Goal: Task Accomplishment & Management: Manage account settings

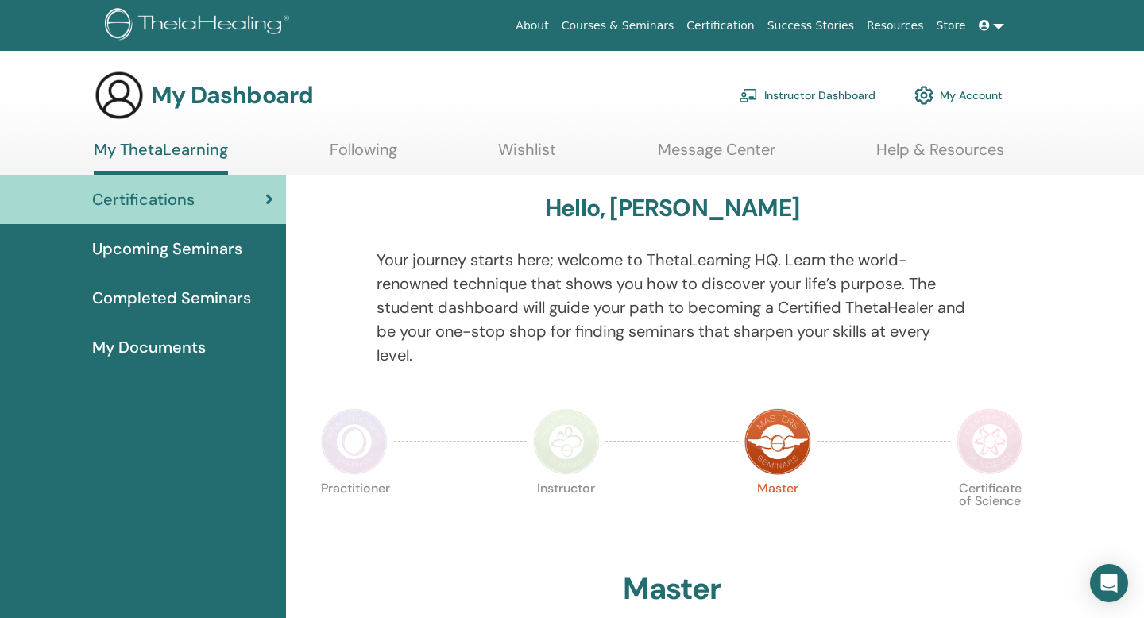
click at [229, 251] on span "Upcoming Seminars" at bounding box center [167, 249] width 150 height 24
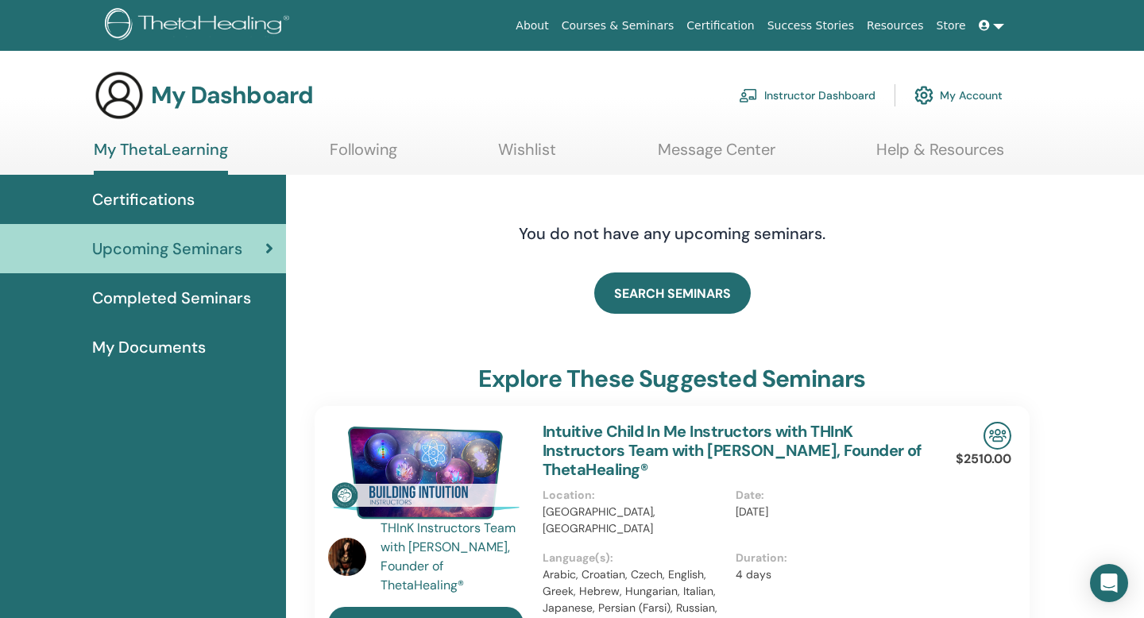
click at [807, 89] on link "Instructor Dashboard" at bounding box center [807, 95] width 137 height 35
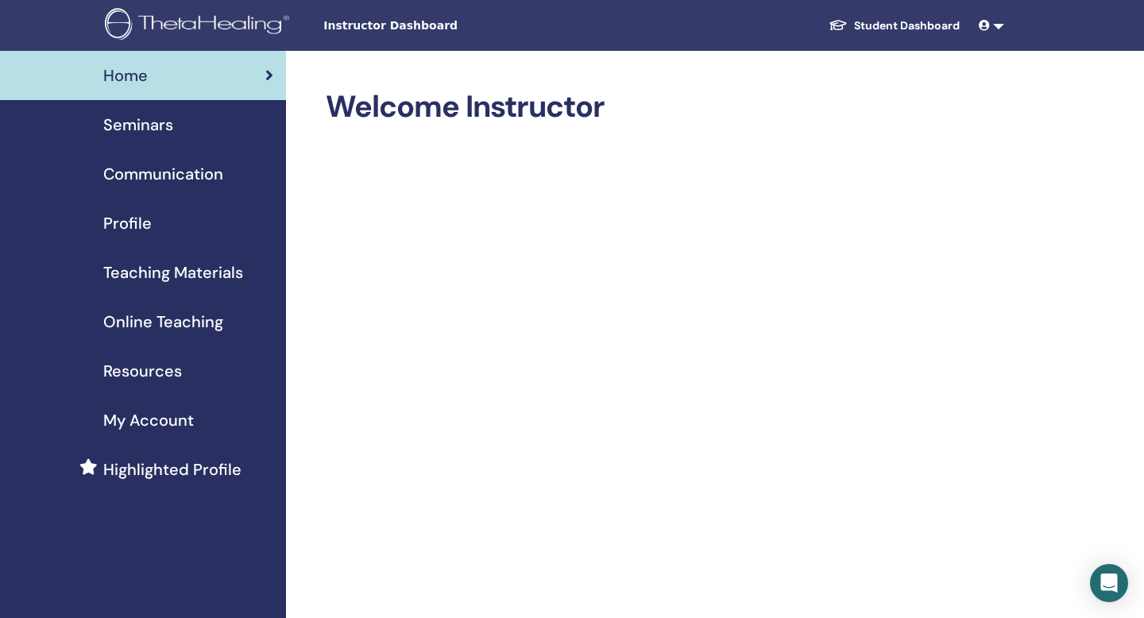
click at [168, 118] on span "Seminars" at bounding box center [138, 125] width 70 height 24
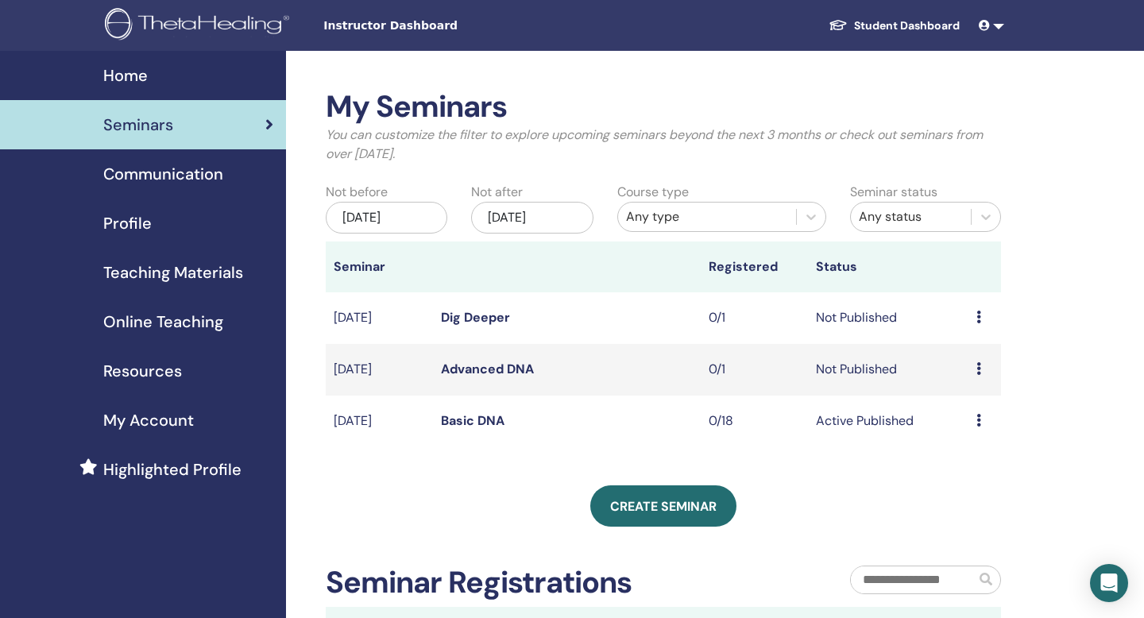
click at [980, 420] on icon at bounding box center [979, 420] width 5 height 13
click at [965, 458] on link "Edit" at bounding box center [955, 457] width 23 height 17
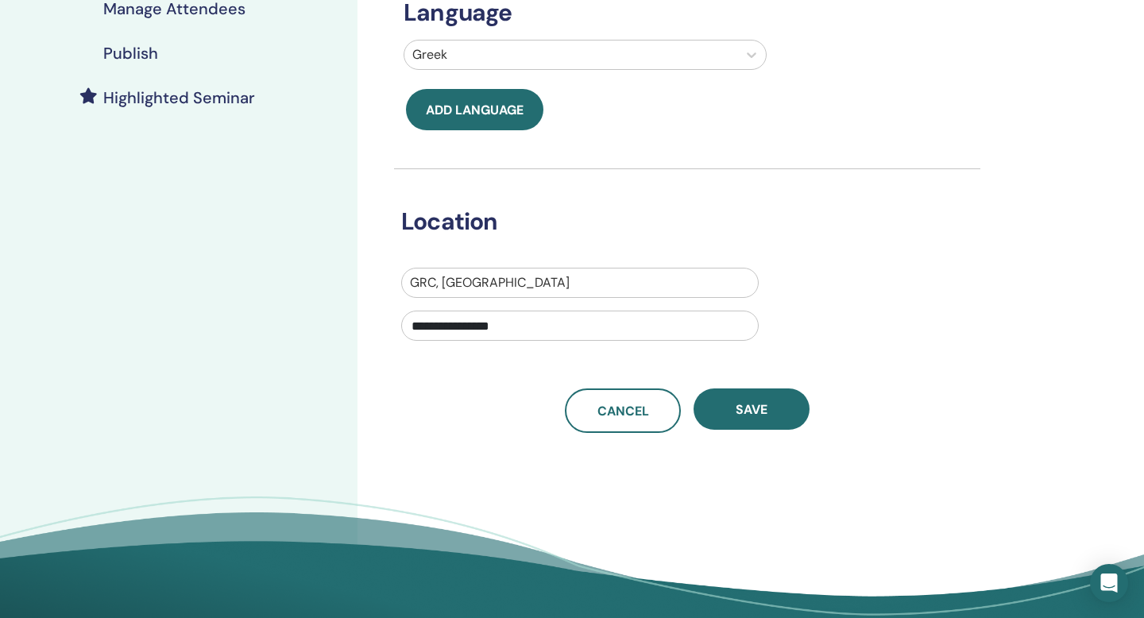
scroll to position [393, 0]
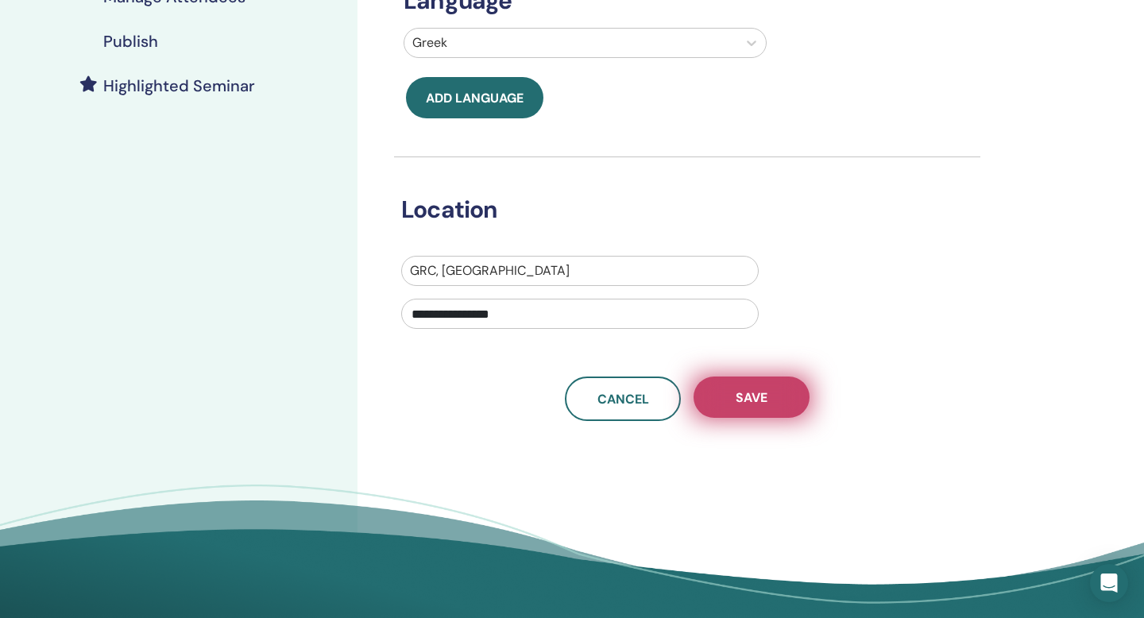
click at [791, 393] on button "Save" at bounding box center [752, 397] width 116 height 41
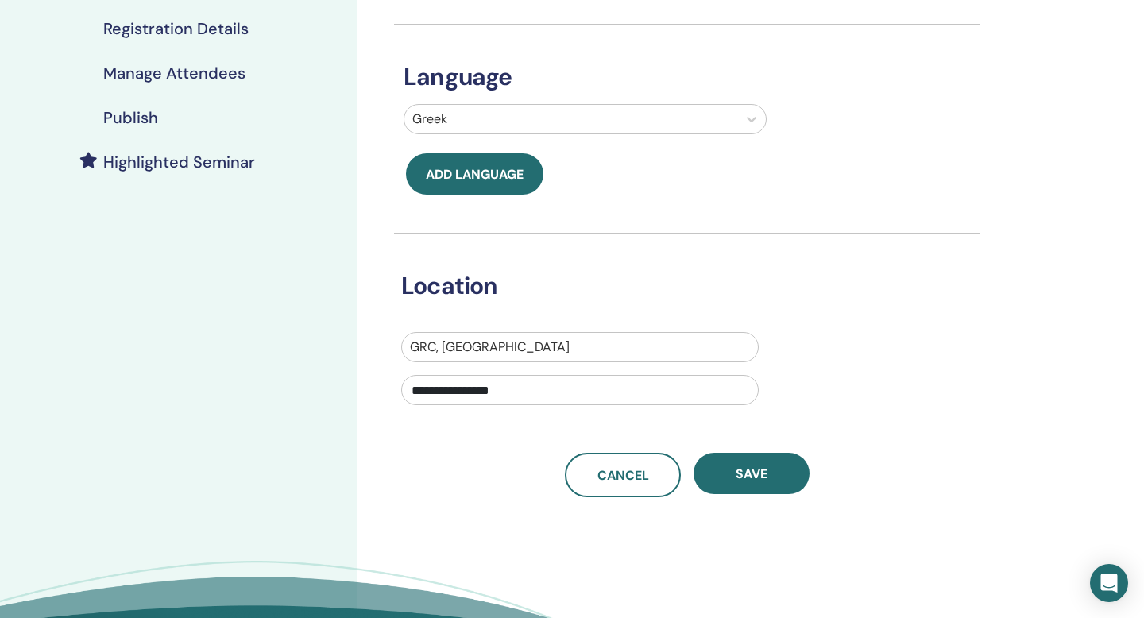
scroll to position [318, 0]
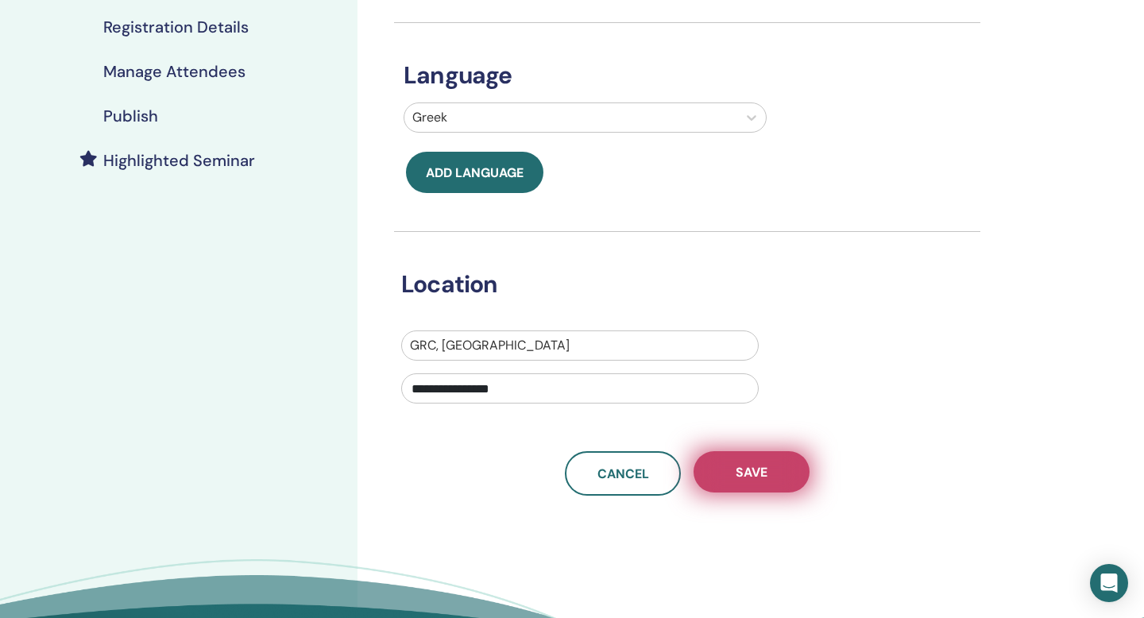
click at [732, 472] on button "Save" at bounding box center [752, 471] width 116 height 41
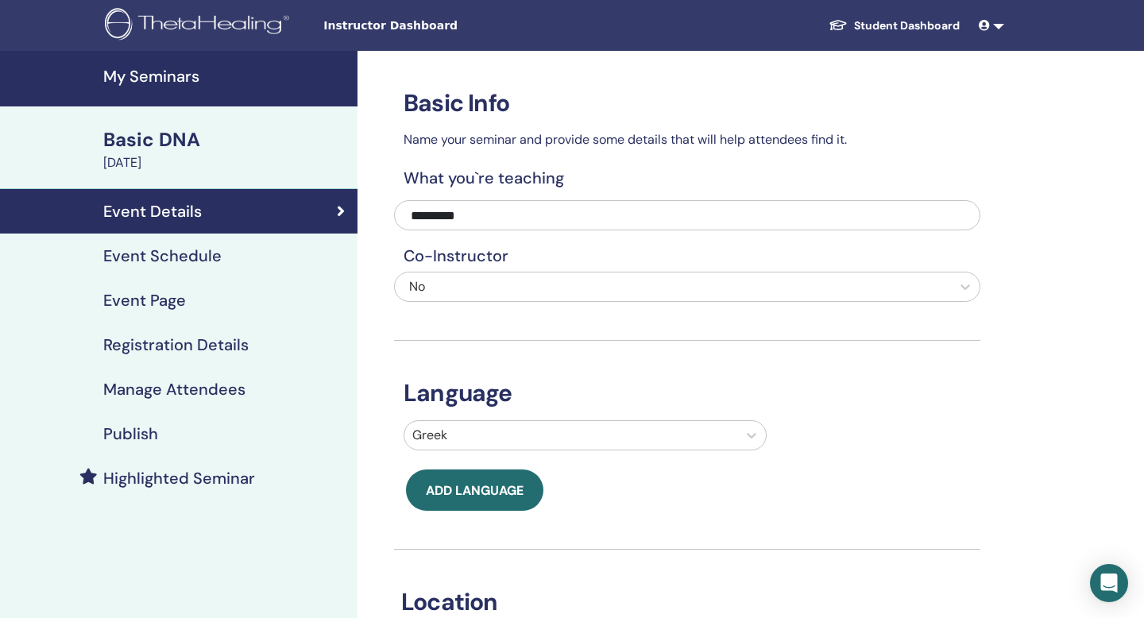
click at [191, 263] on h4 "Event Schedule" at bounding box center [162, 255] width 118 height 19
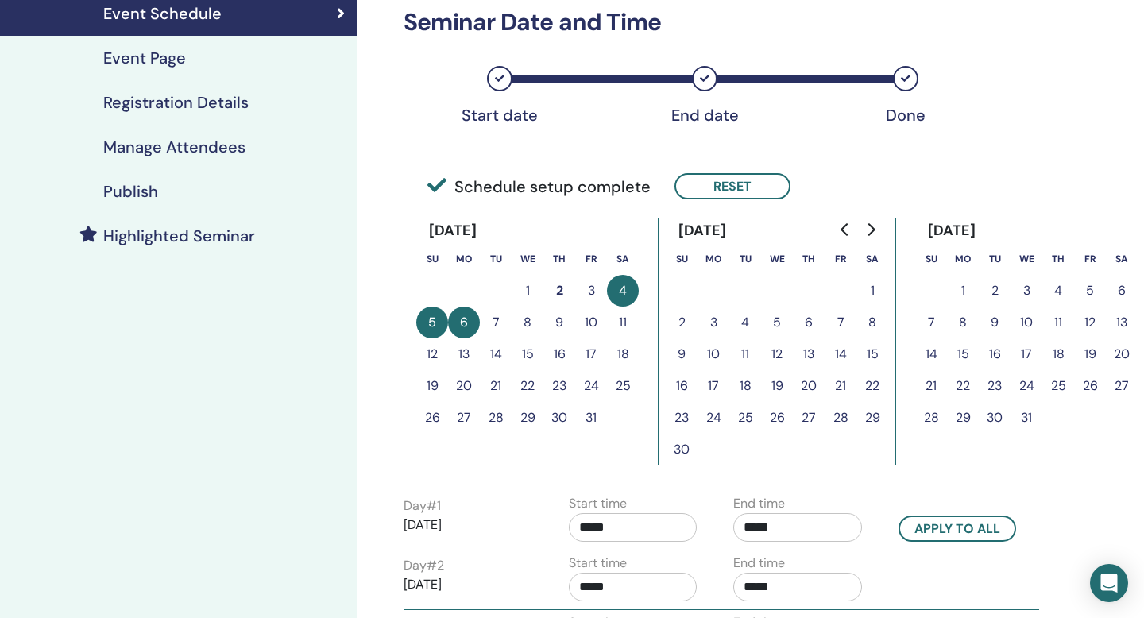
scroll to position [242, 0]
click at [226, 141] on h4 "Manage Attendees" at bounding box center [174, 147] width 142 height 19
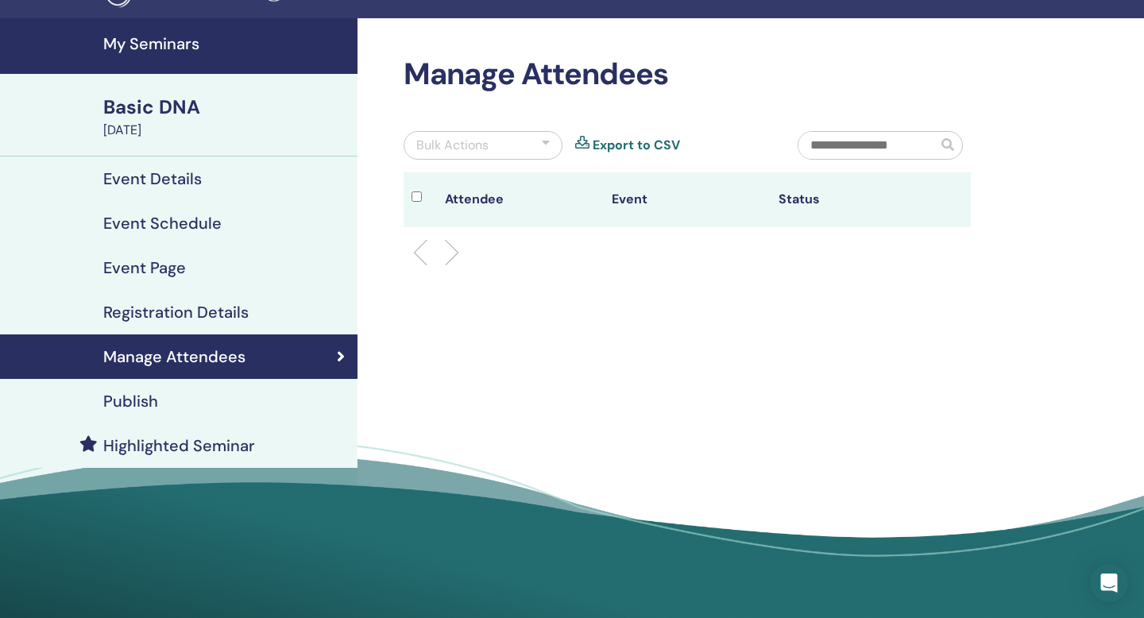
scroll to position [26, 0]
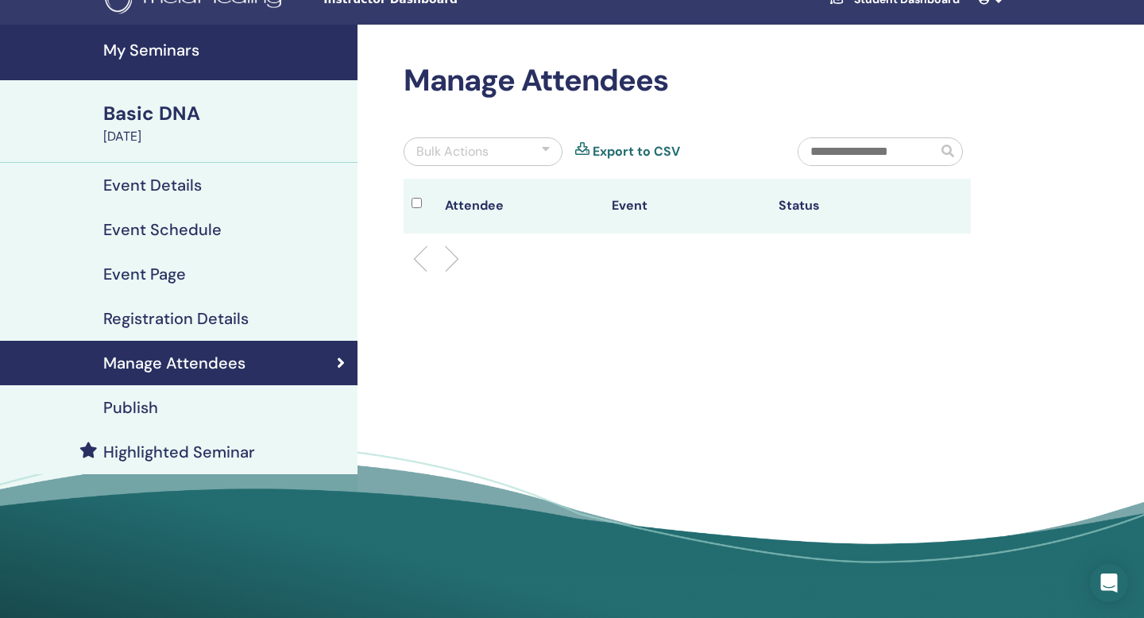
click at [205, 225] on h4 "Event Schedule" at bounding box center [162, 229] width 118 height 19
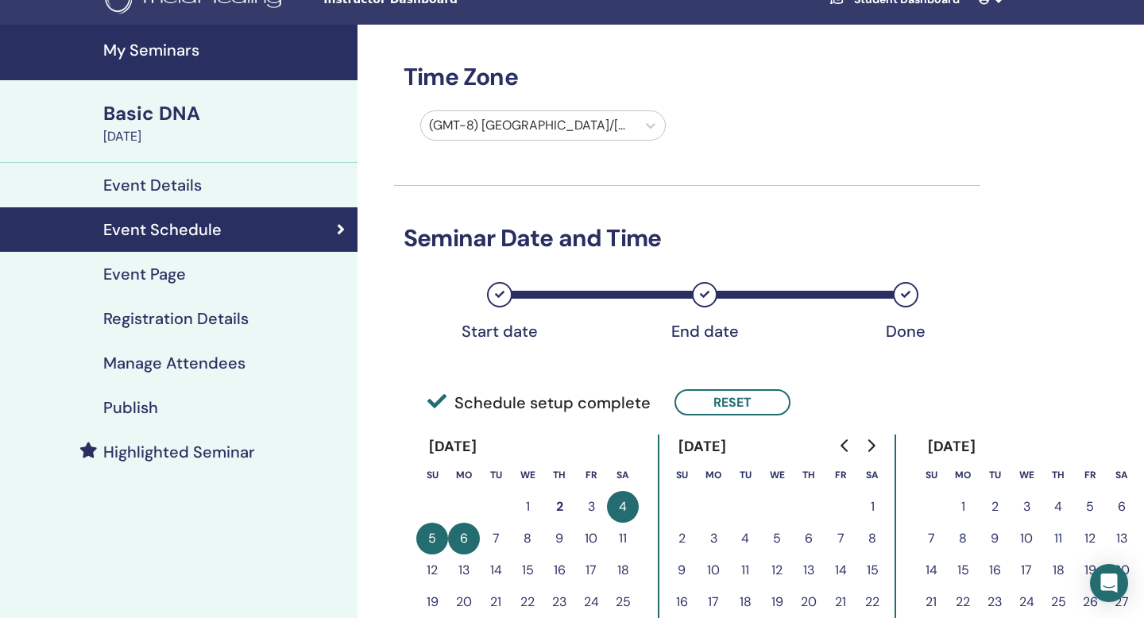
click at [168, 278] on h4 "Event Page" at bounding box center [144, 274] width 83 height 19
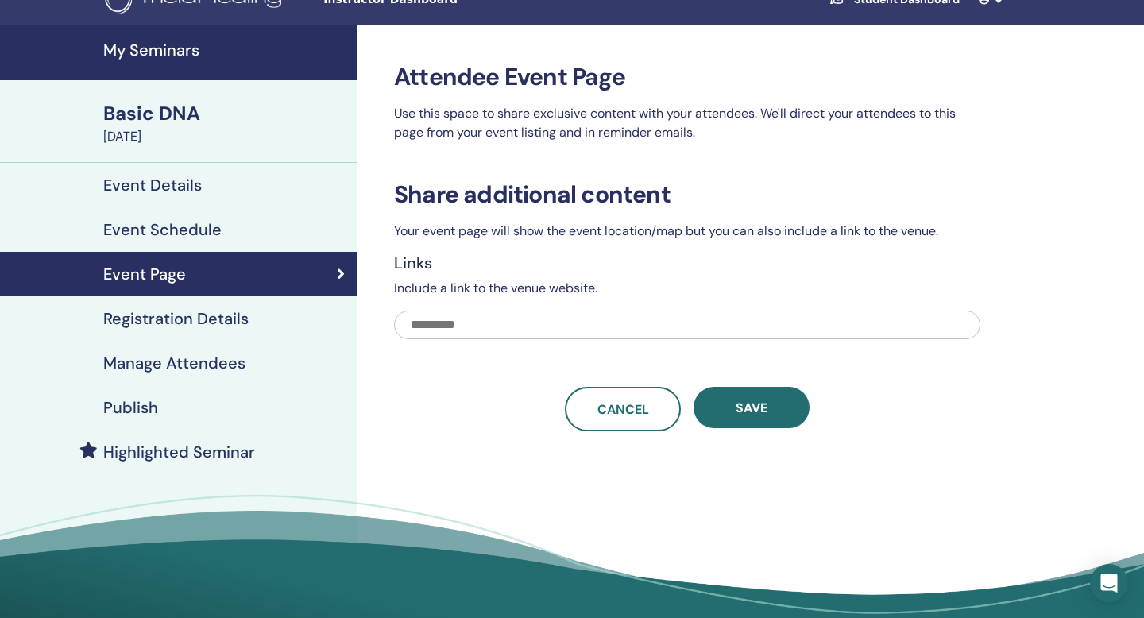
click at [540, 318] on input "text" at bounding box center [687, 325] width 586 height 29
click at [238, 312] on h4 "Registration Details" at bounding box center [175, 318] width 145 height 19
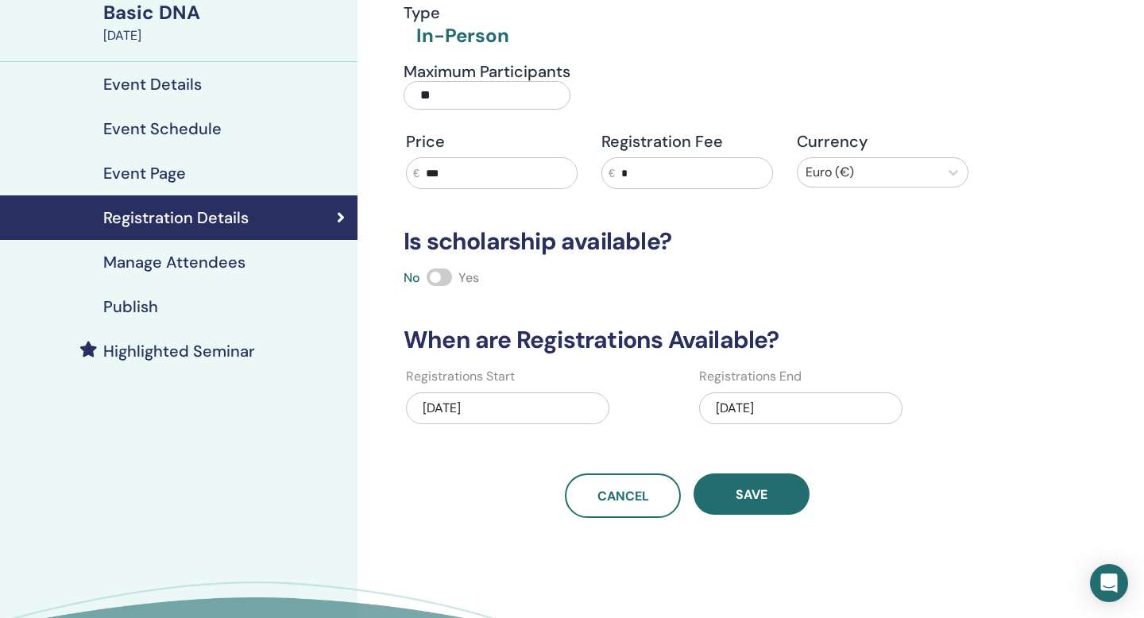
scroll to position [87, 0]
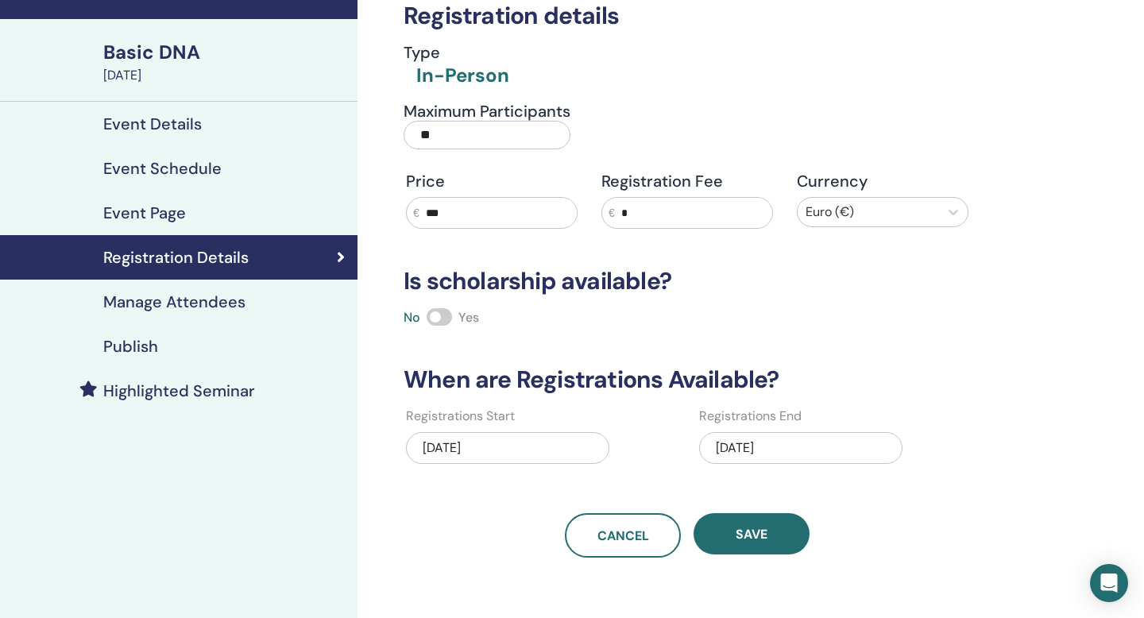
click at [203, 390] on h4 "Highlighted Seminar" at bounding box center [179, 390] width 152 height 19
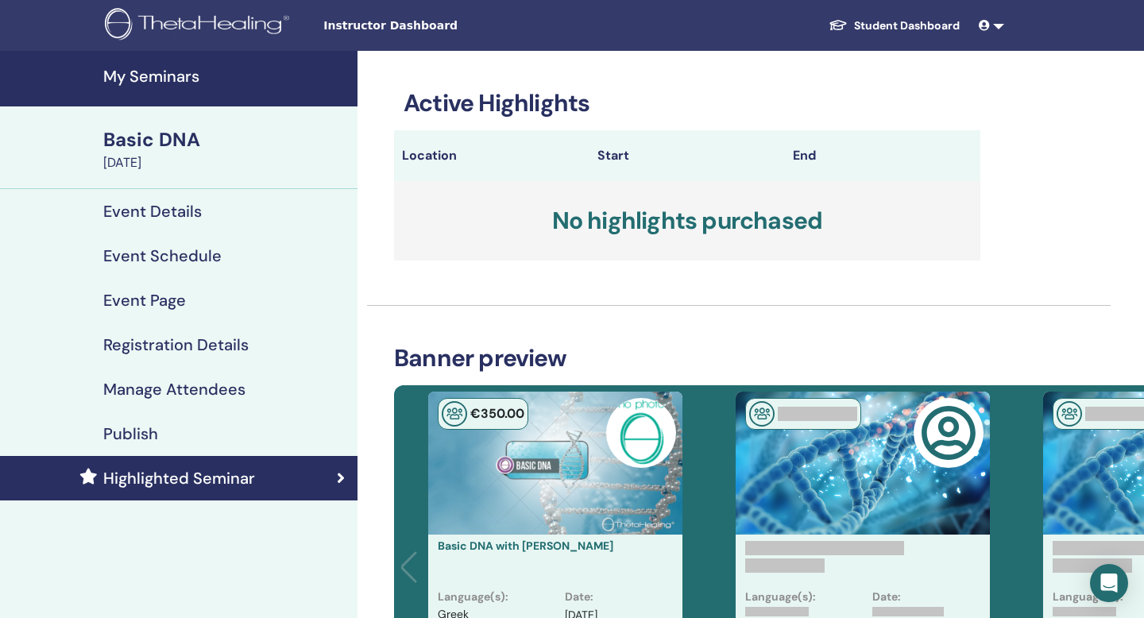
click at [55, 308] on div "Event Page" at bounding box center [179, 300] width 332 height 19
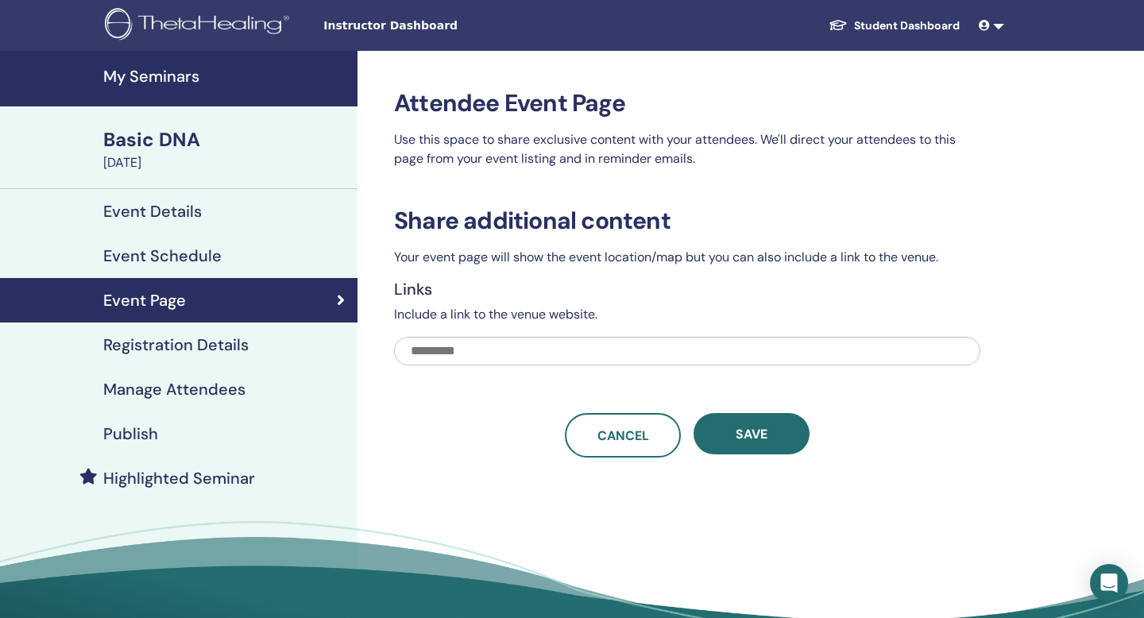
click at [55, 308] on div "Event Page" at bounding box center [179, 300] width 332 height 19
click at [43, 176] on div "Basic DNA October 04, 2025" at bounding box center [179, 147] width 358 height 83
click at [184, 163] on div "October 04, 2025" at bounding box center [225, 162] width 245 height 19
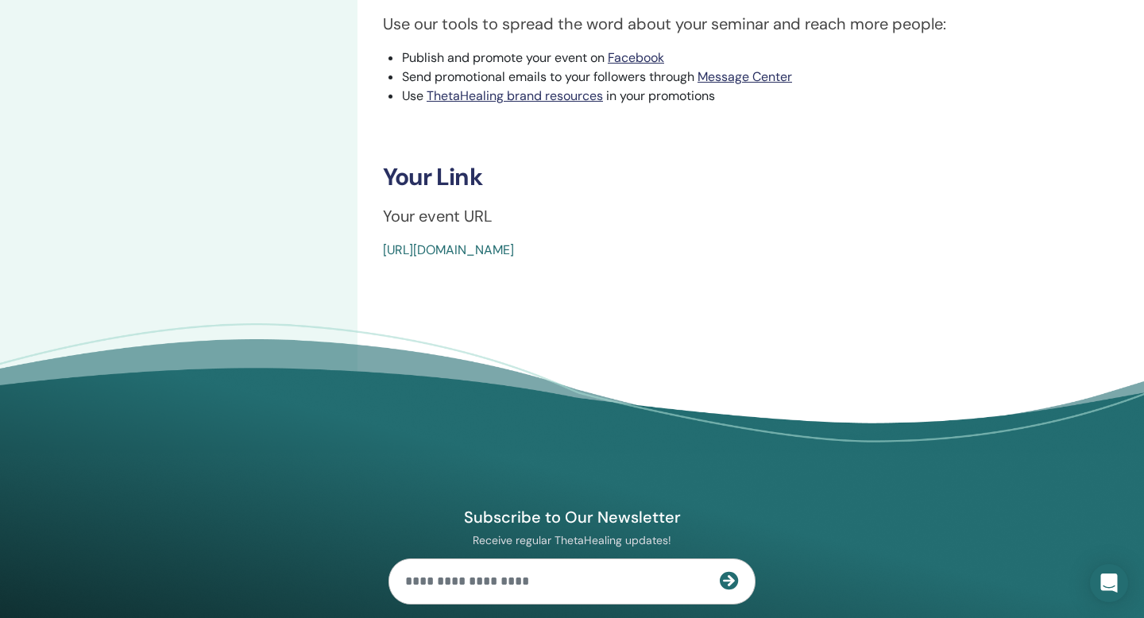
scroll to position [524, 0]
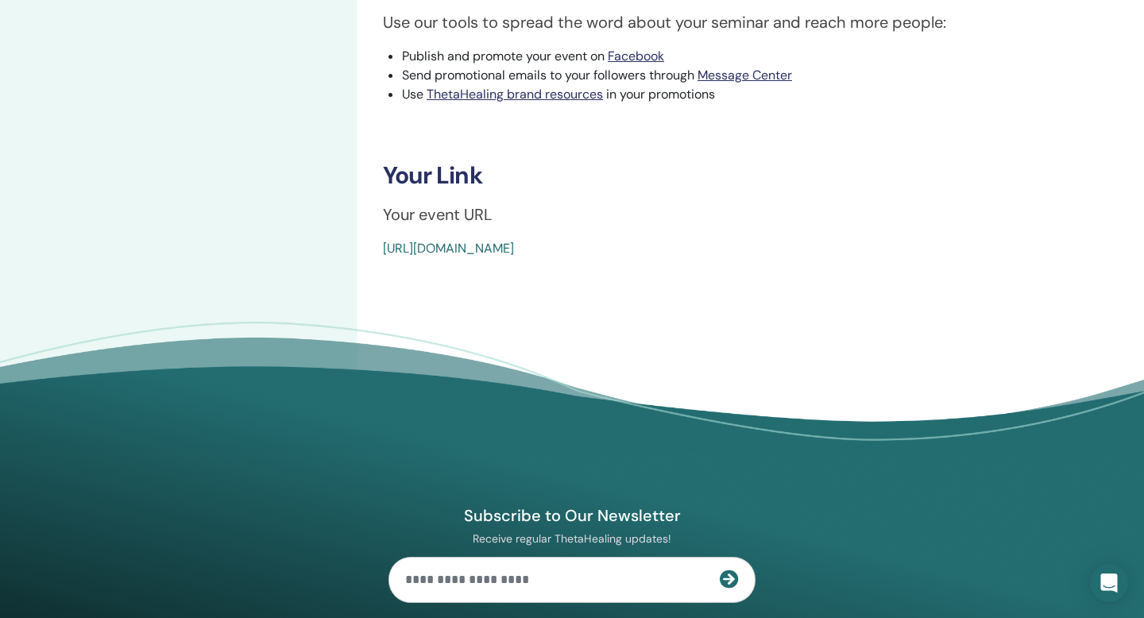
drag, startPoint x: 381, startPoint y: 242, endPoint x: 699, endPoint y: 273, distance: 319.3
click at [699, 273] on div "Basic DNA Event Type In-Person Event Status Active Published Registrations 0/18…" at bounding box center [739, 3] width 763 height 954
copy link "https://www.thetahealing.com/seminar-378961-details.html"
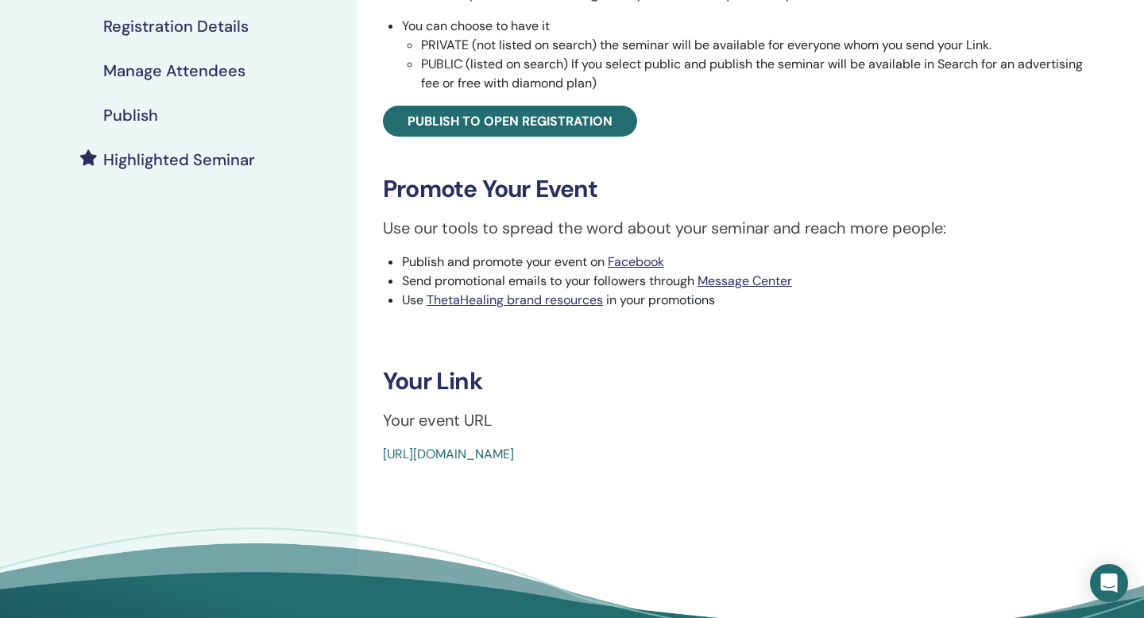
scroll to position [0, 0]
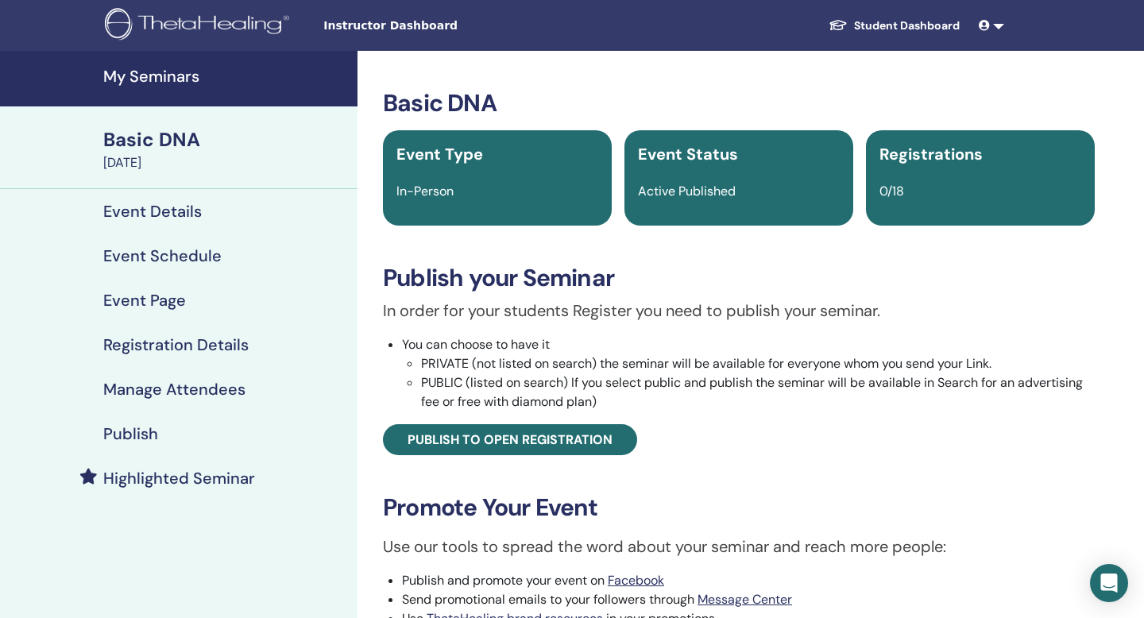
click at [164, 75] on h4 "My Seminars" at bounding box center [225, 76] width 245 height 19
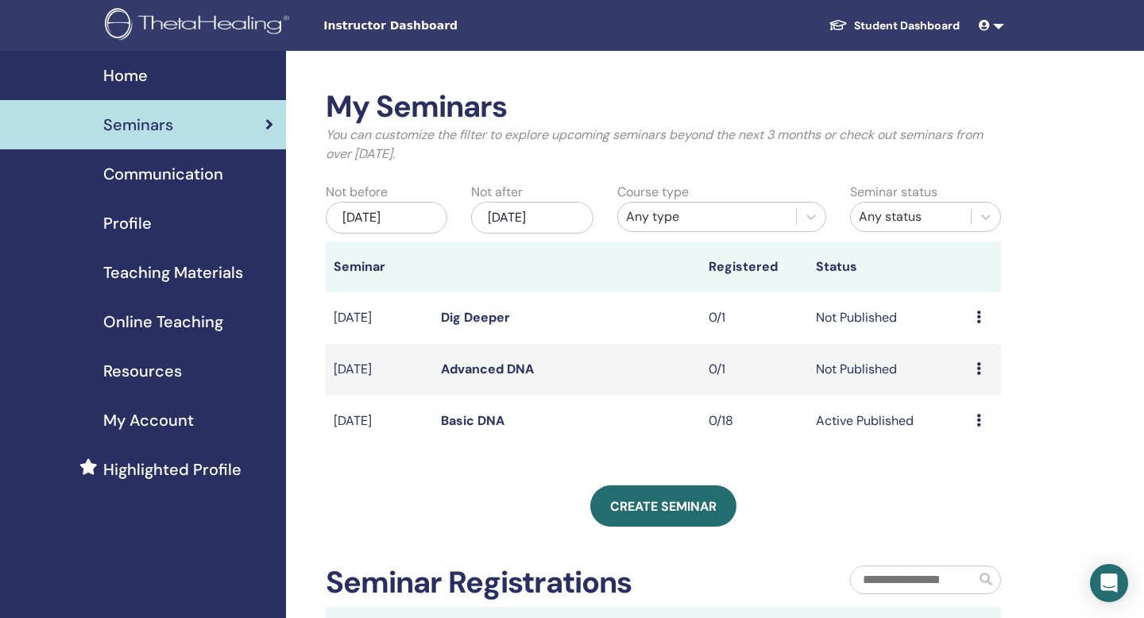
click at [981, 366] on div "Preview Edit Attendees Cancel" at bounding box center [985, 369] width 17 height 19
click at [976, 402] on li "Edit" at bounding box center [975, 403] width 86 height 24
click at [980, 369] on icon at bounding box center [979, 368] width 5 height 13
click at [953, 405] on link "Edit" at bounding box center [955, 406] width 23 height 17
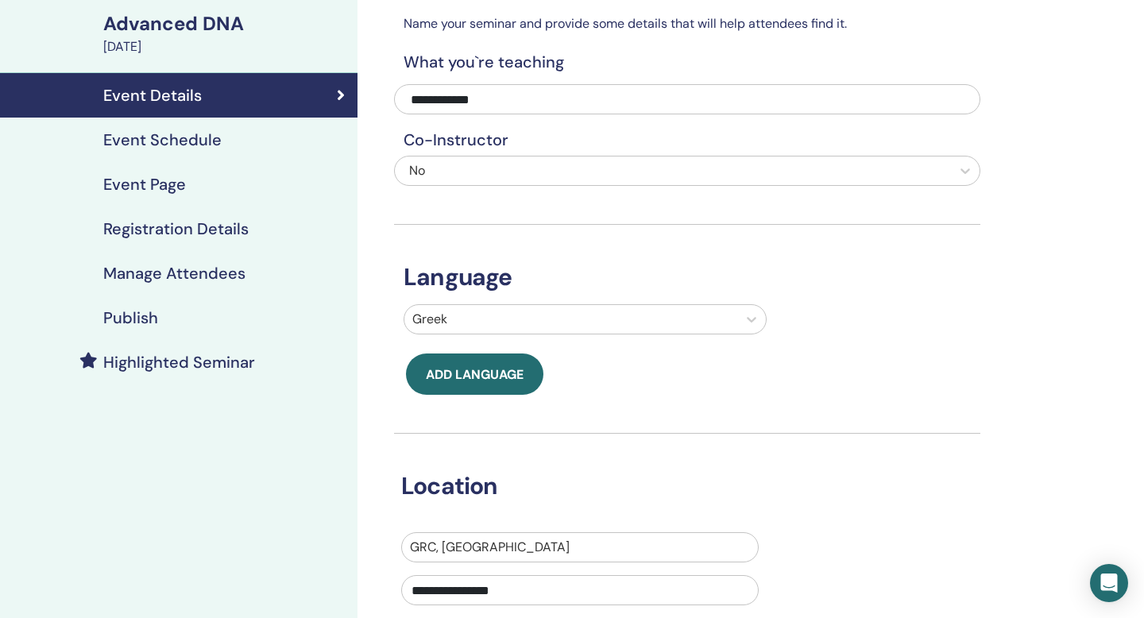
scroll to position [120, 0]
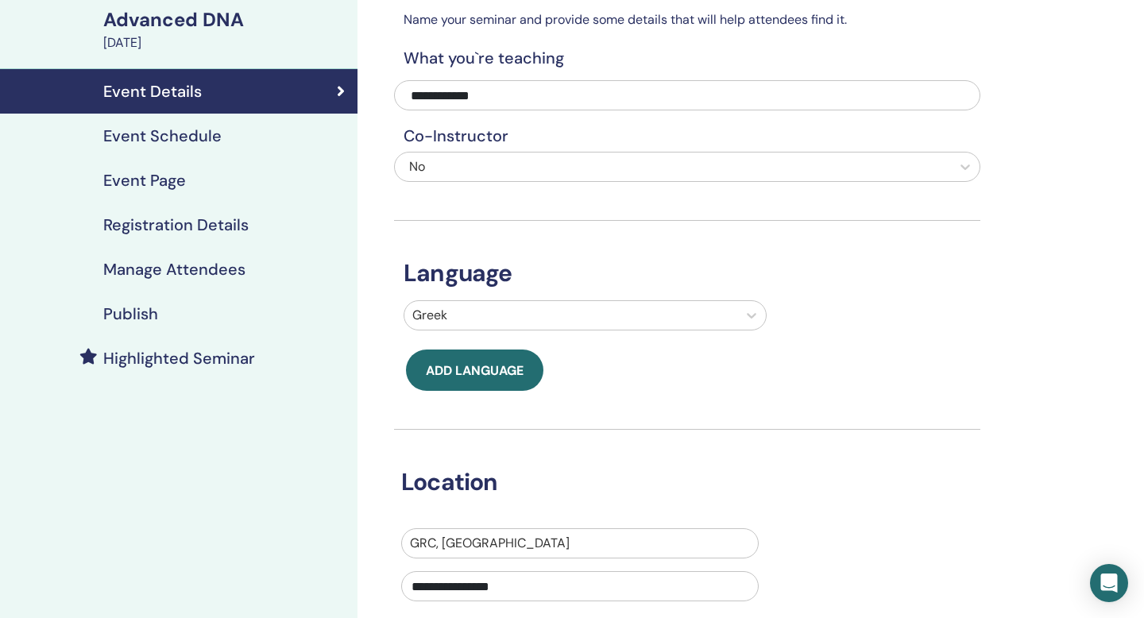
click at [203, 103] on link "Event Details" at bounding box center [179, 91] width 358 height 44
click at [212, 137] on h4 "Event Schedule" at bounding box center [162, 135] width 118 height 19
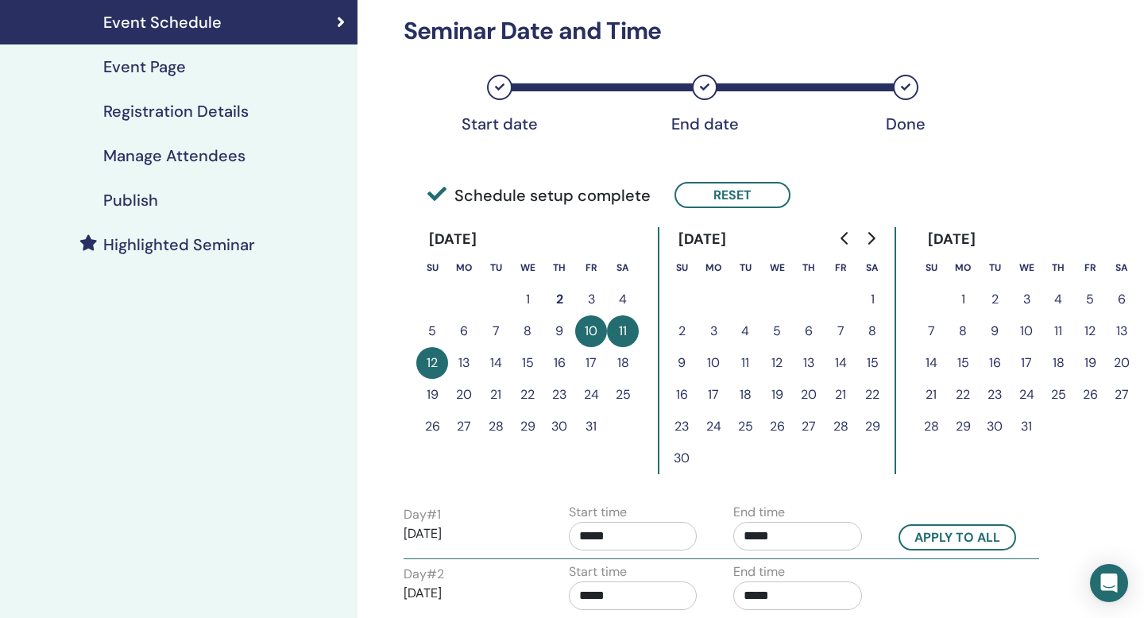
scroll to position [230, 0]
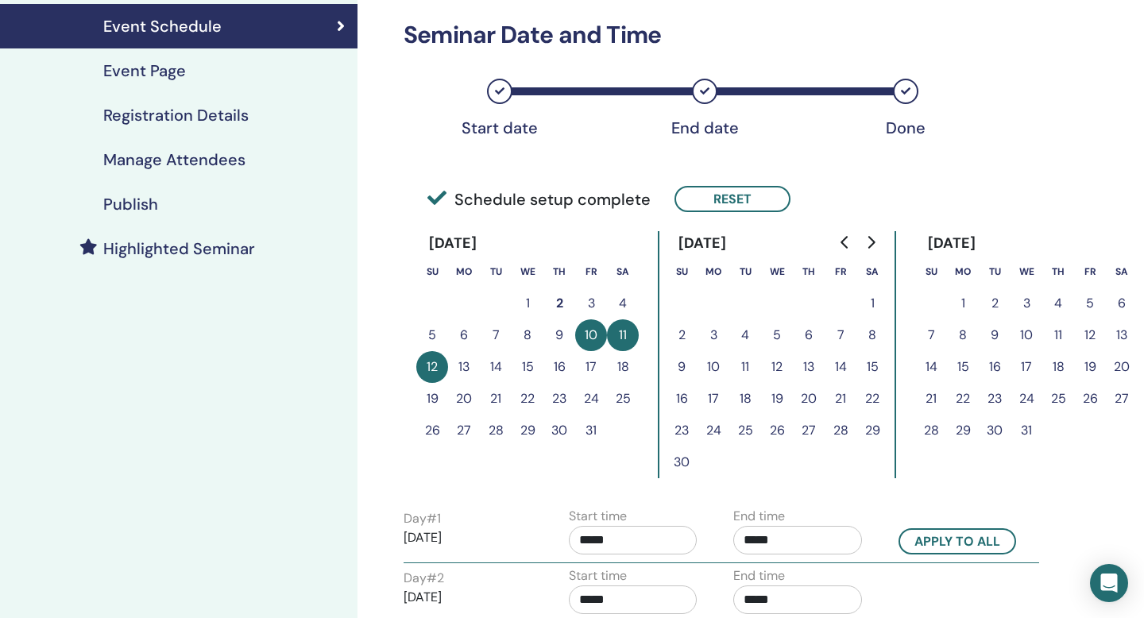
click at [205, 106] on h4 "Registration Details" at bounding box center [175, 115] width 145 height 19
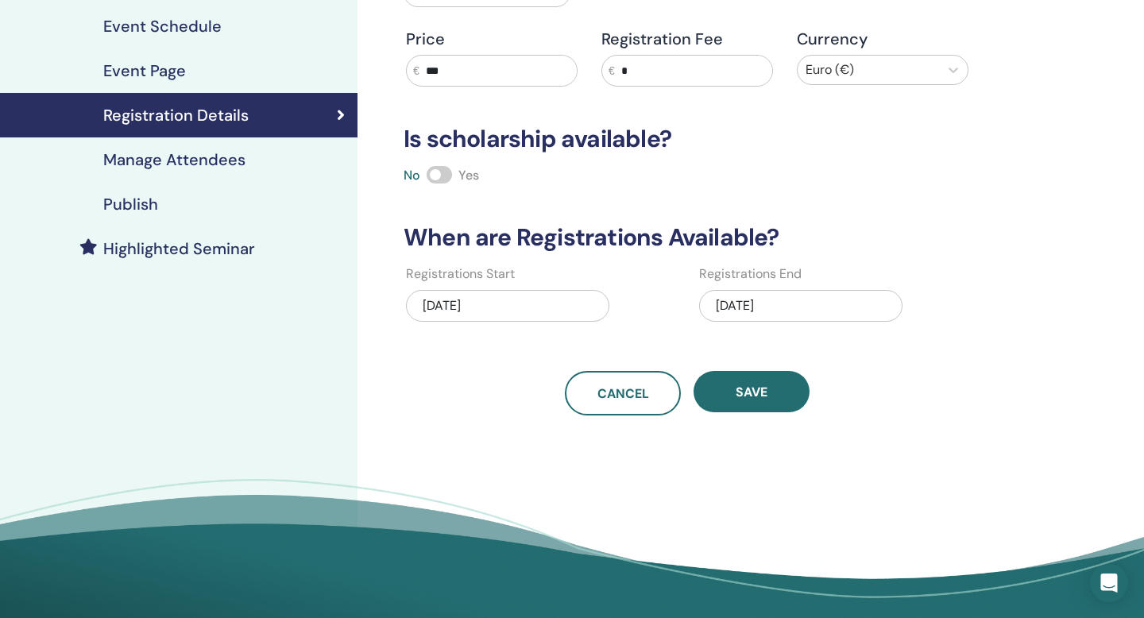
click at [227, 158] on h4 "Manage Attendees" at bounding box center [174, 159] width 142 height 19
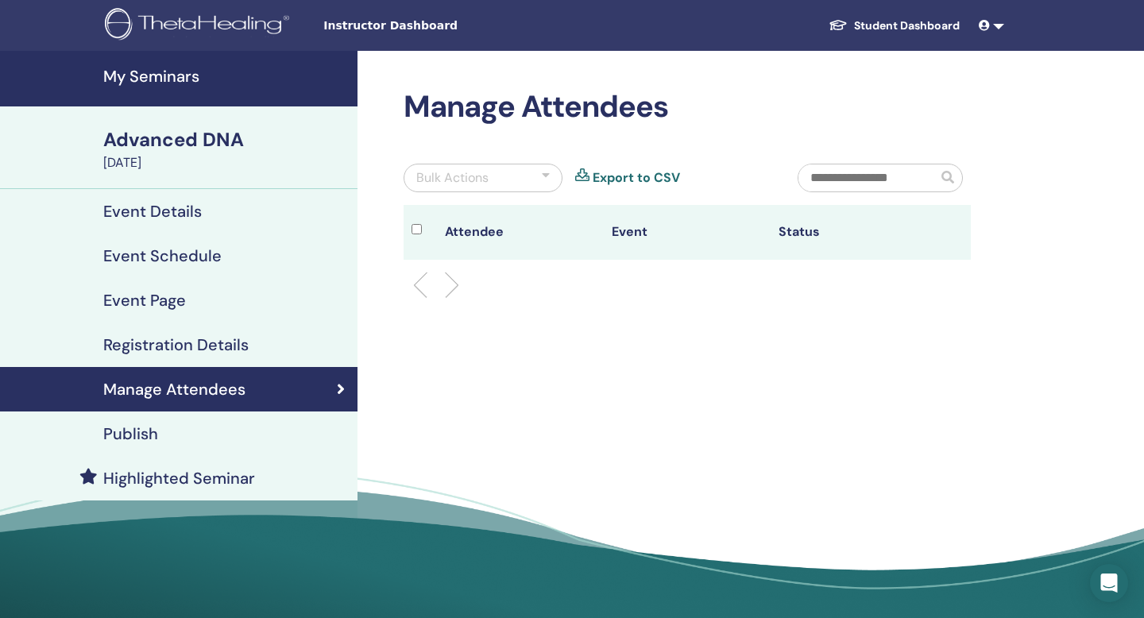
click at [638, 238] on th "Event" at bounding box center [687, 232] width 167 height 55
click at [473, 241] on th "Attendee" at bounding box center [520, 232] width 167 height 55
click at [439, 277] on li at bounding box center [445, 285] width 27 height 27
click at [157, 209] on h4 "Event Details" at bounding box center [152, 211] width 99 height 19
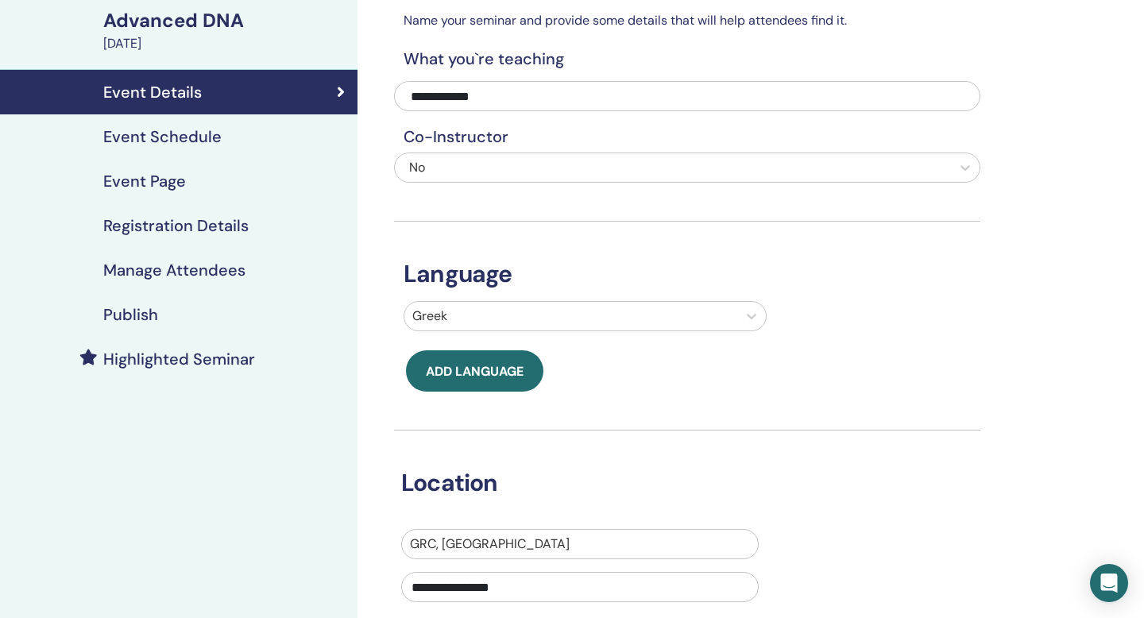
scroll to position [118, 0]
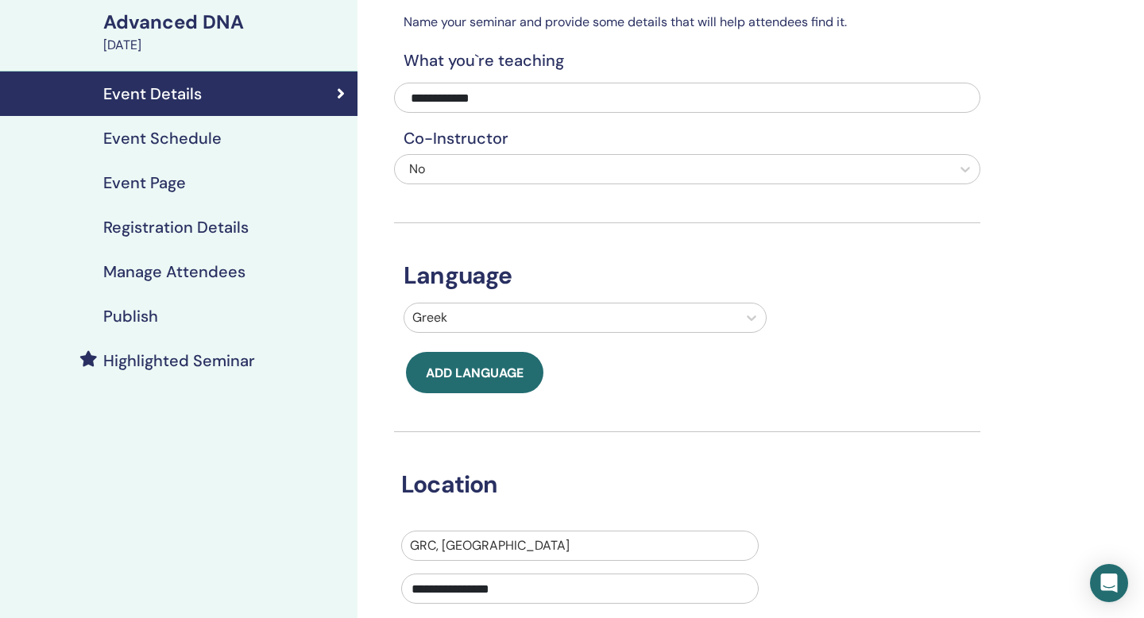
click at [132, 139] on h4 "Event Schedule" at bounding box center [162, 138] width 118 height 19
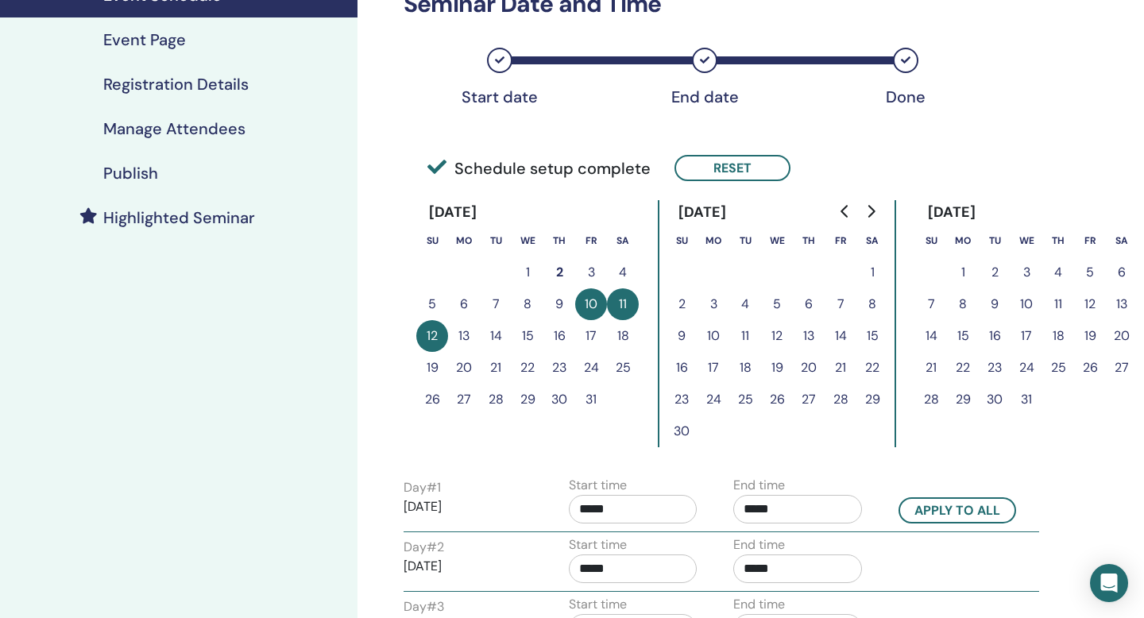
scroll to position [257, 0]
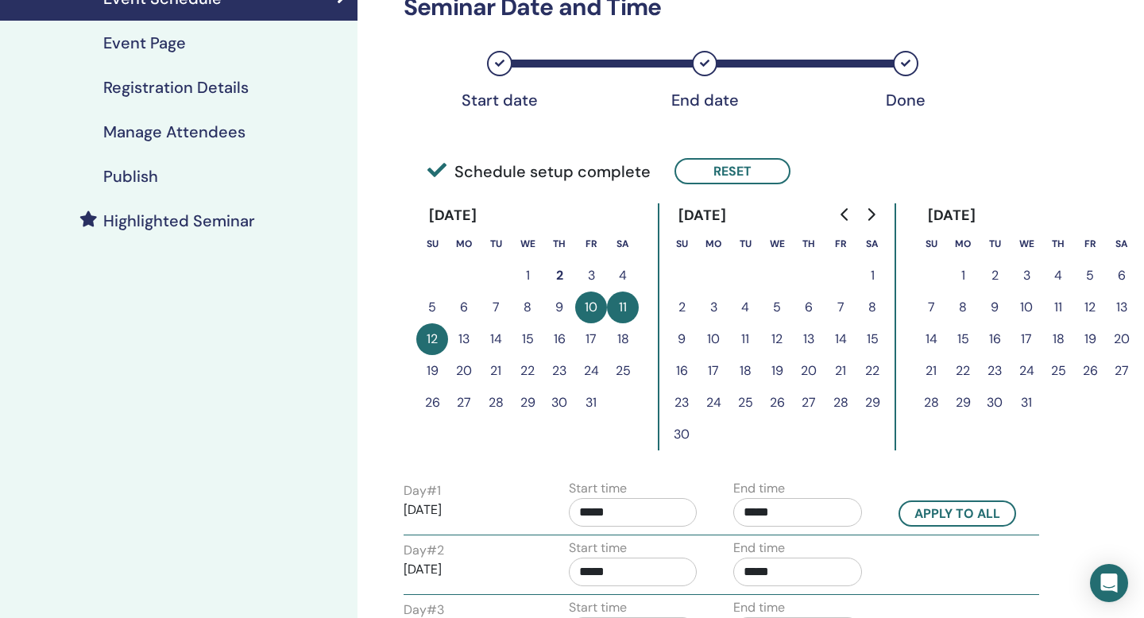
click at [132, 140] on h4 "Manage Attendees" at bounding box center [174, 131] width 142 height 19
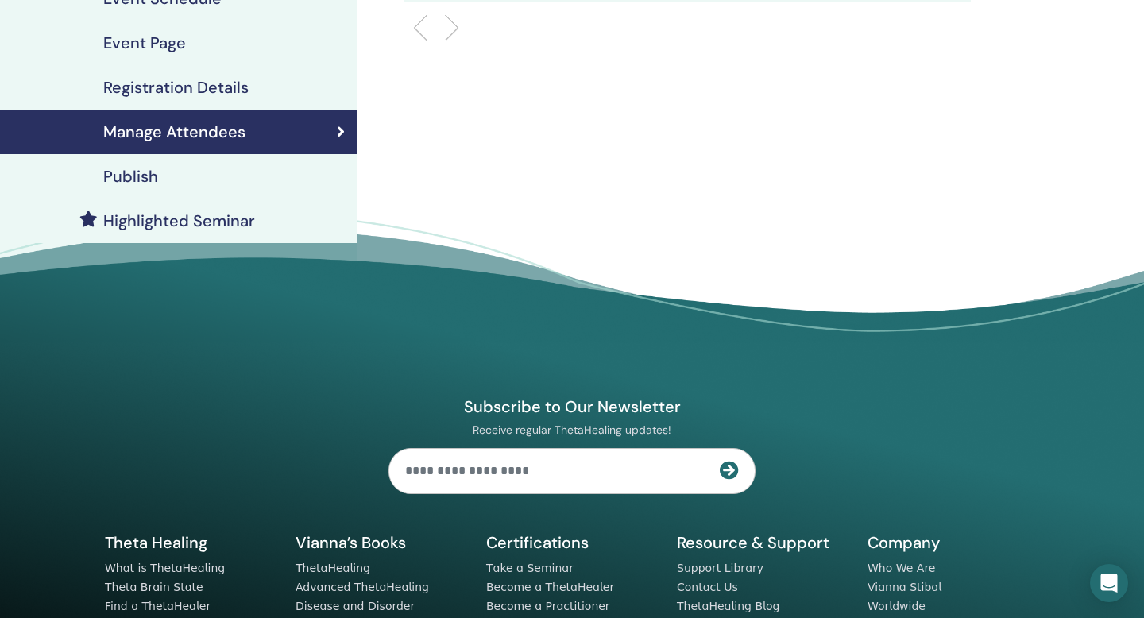
click at [139, 185] on h4 "Publish" at bounding box center [130, 176] width 55 height 19
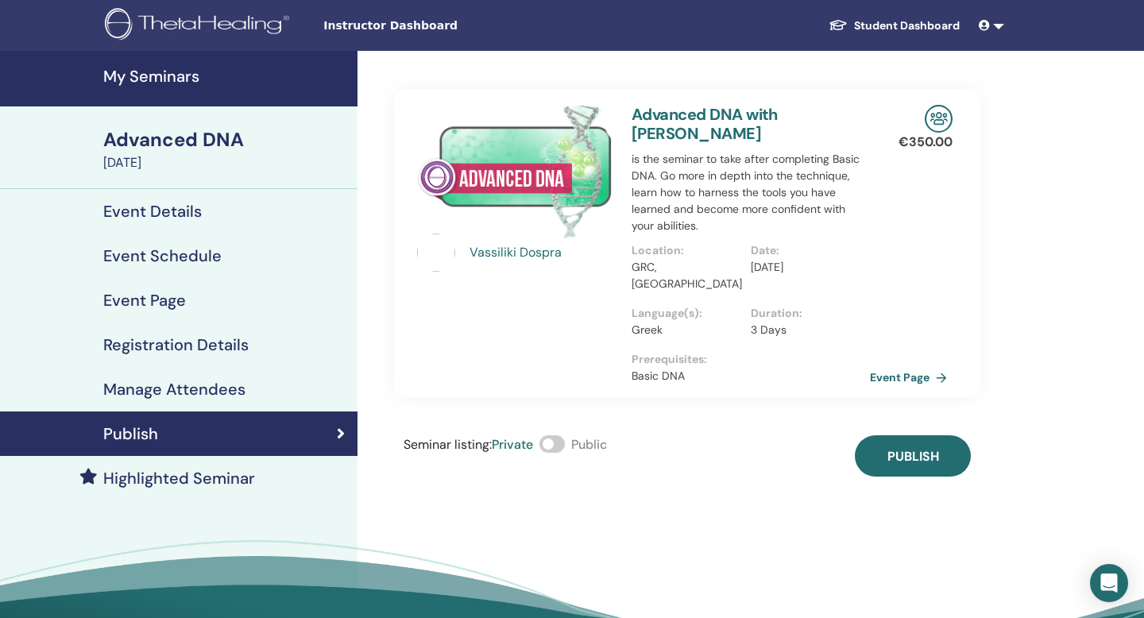
scroll to position [1, 0]
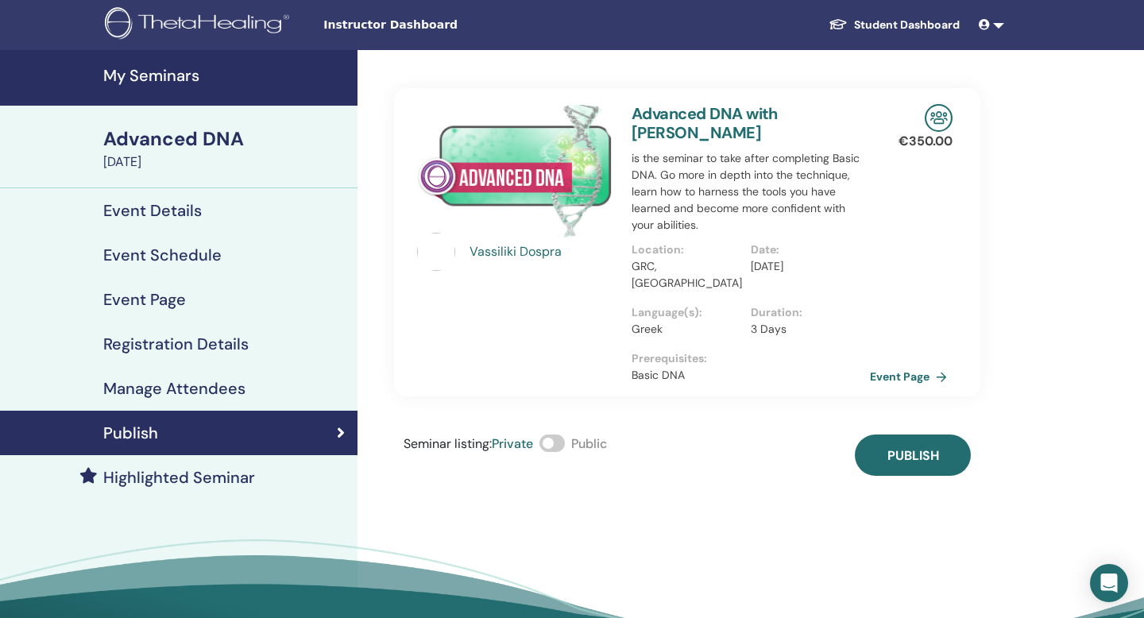
click at [234, 342] on h4 "Registration Details" at bounding box center [175, 344] width 145 height 19
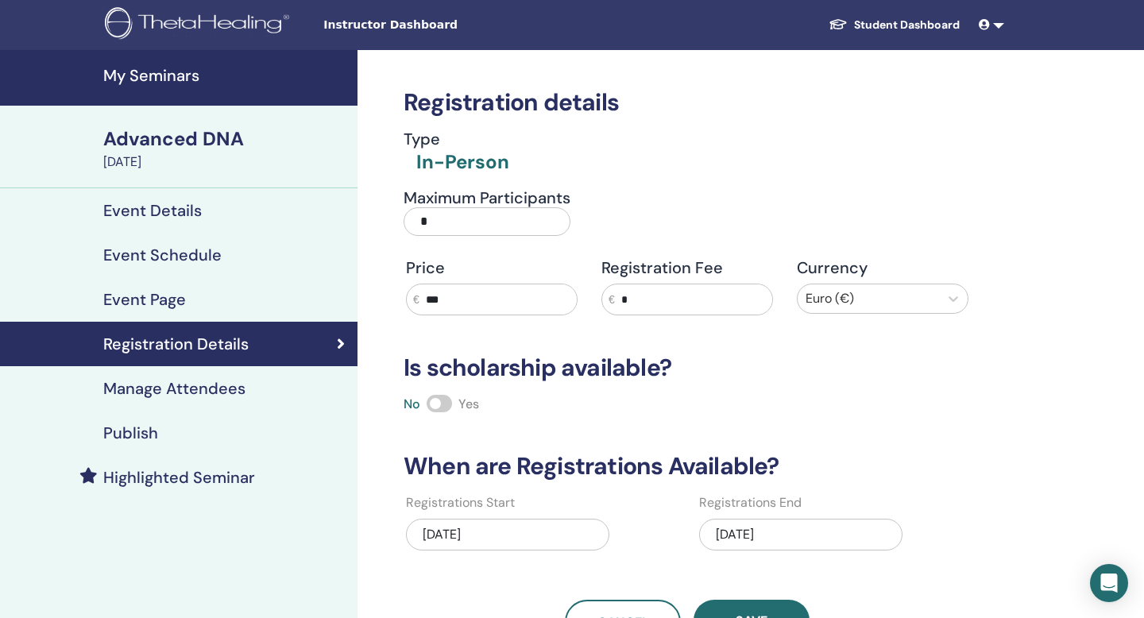
click at [427, 221] on input "*" at bounding box center [487, 221] width 167 height 29
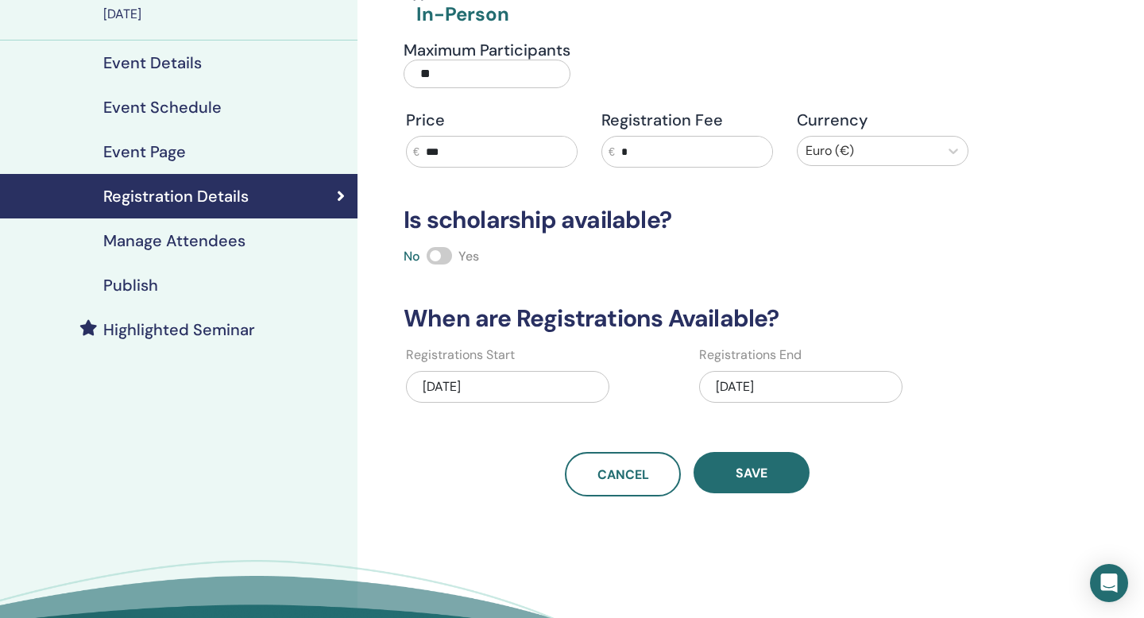
scroll to position [150, 0]
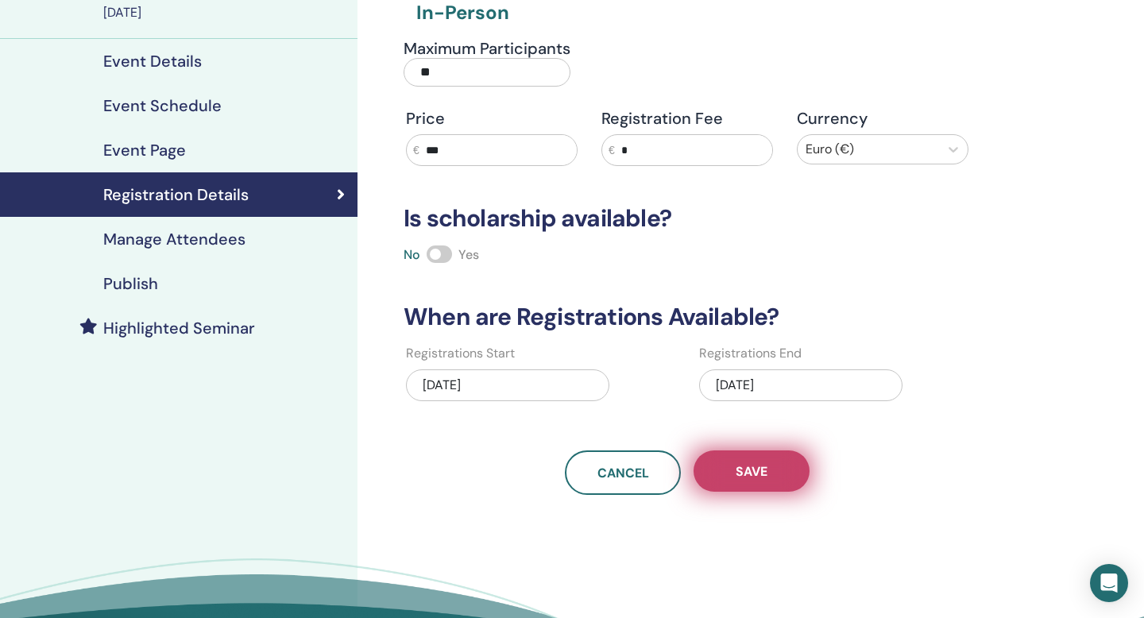
type input "**"
click at [790, 471] on button "Save" at bounding box center [752, 471] width 116 height 41
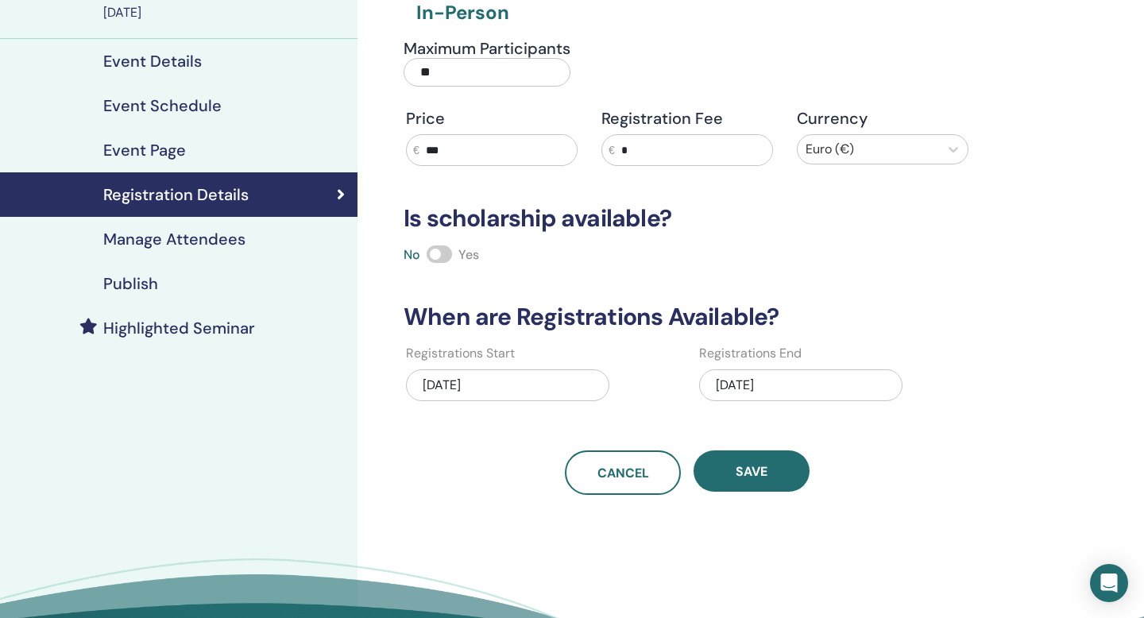
click at [157, 149] on h4 "Event Page" at bounding box center [144, 150] width 83 height 19
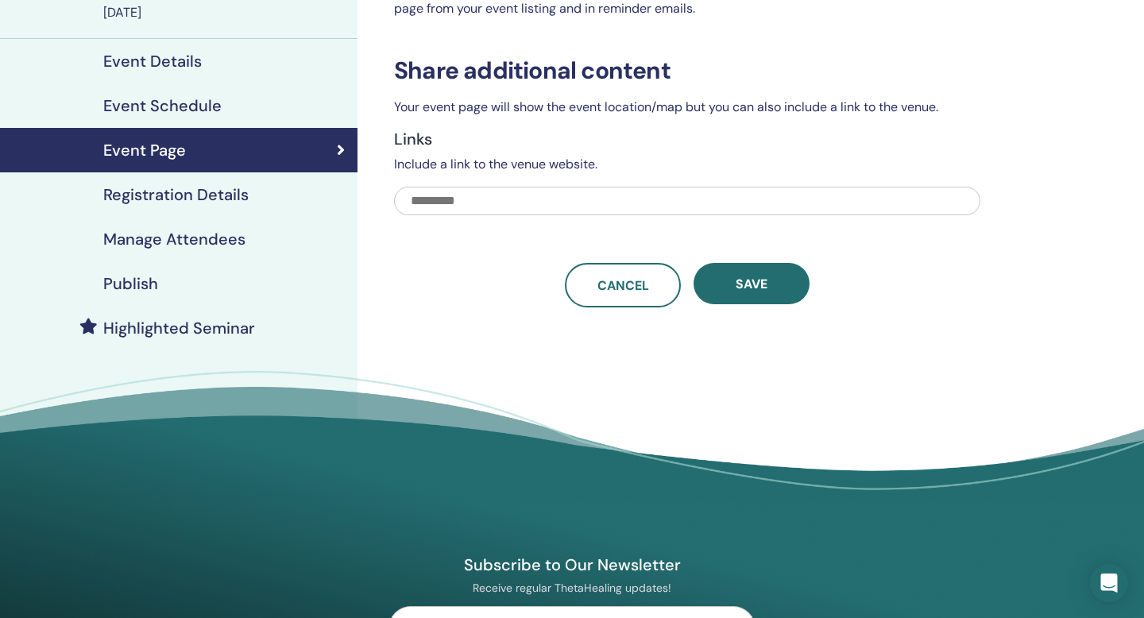
click at [451, 202] on input "text" at bounding box center [687, 201] width 586 height 29
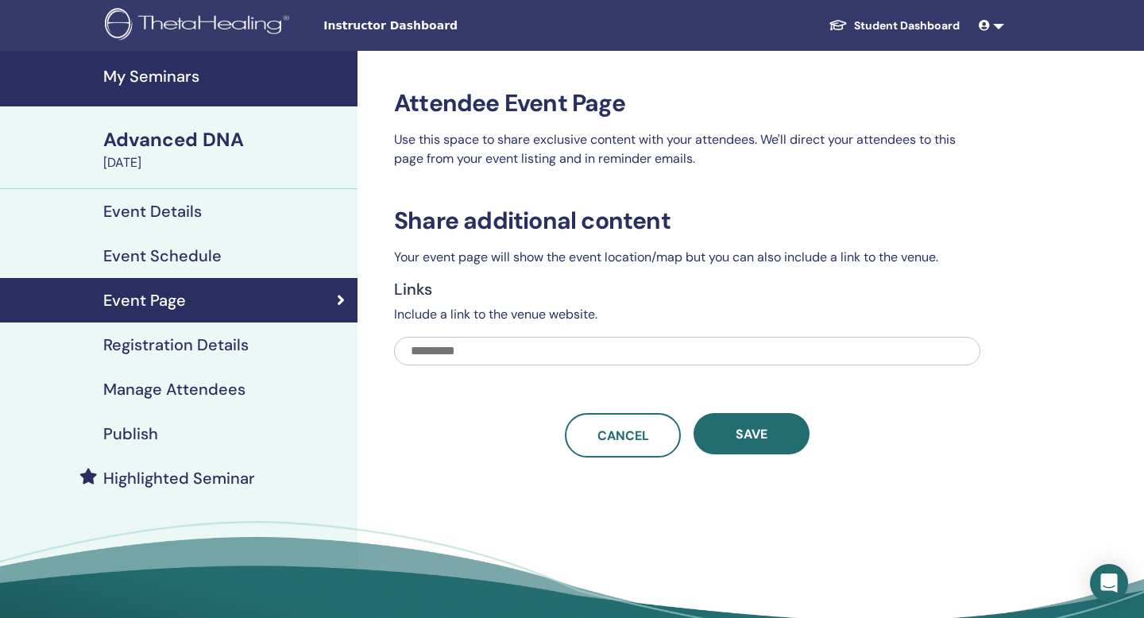
click at [189, 207] on h4 "Event Details" at bounding box center [152, 211] width 99 height 19
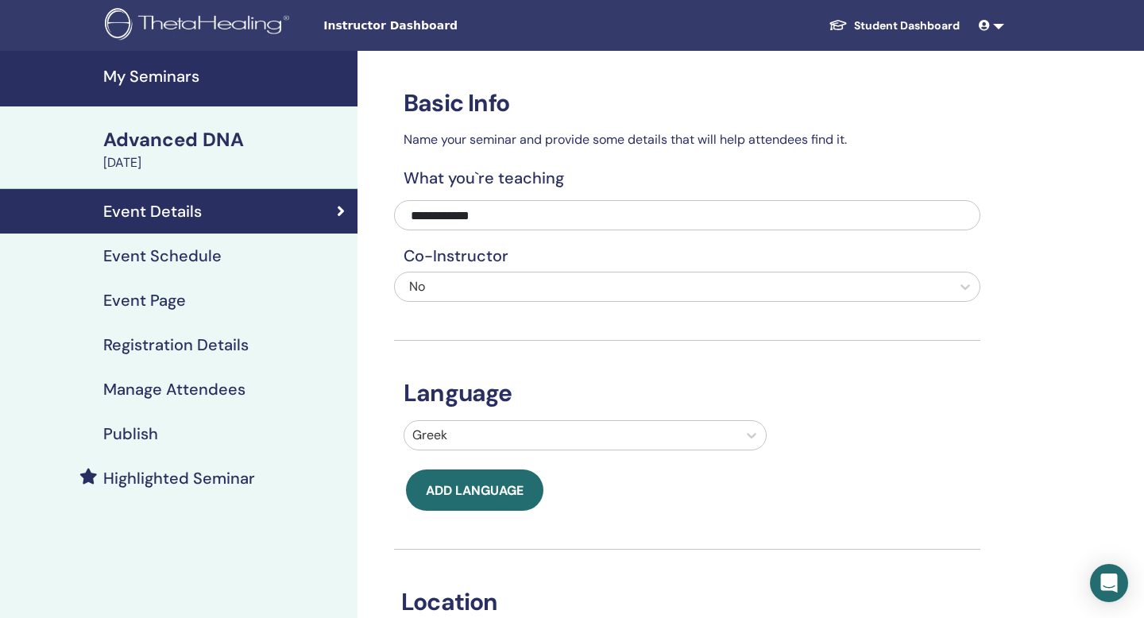
click at [170, 292] on h4 "Event Page" at bounding box center [144, 300] width 83 height 19
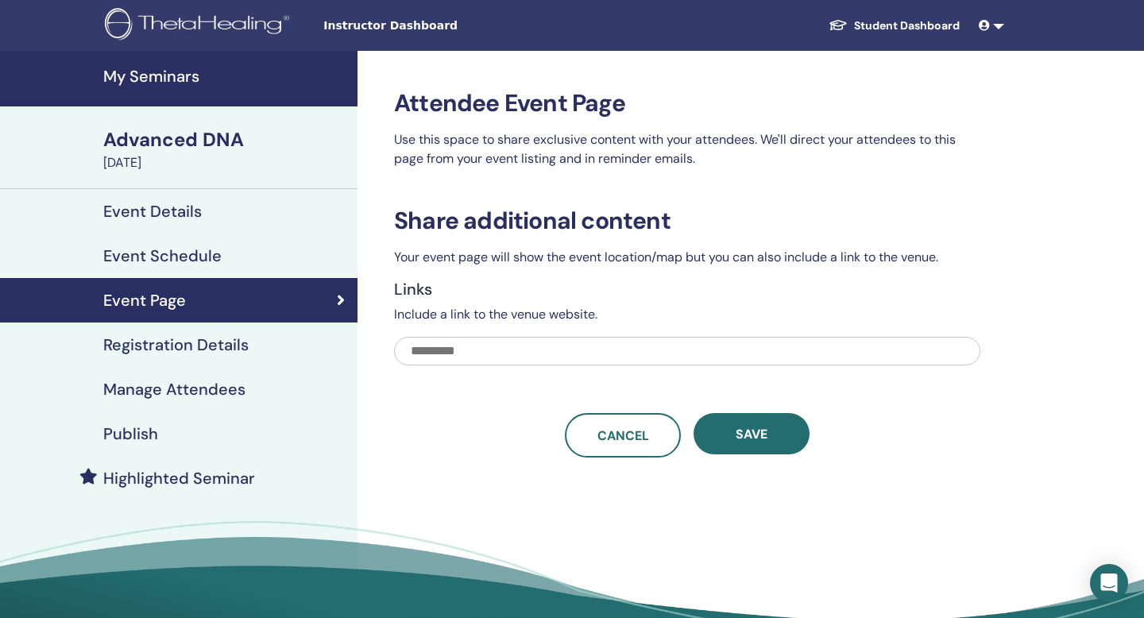
click at [170, 287] on div "My Seminars Advanced DNA October 10, 2025 Event Details Event Schedule Event Pa…" at bounding box center [179, 276] width 358 height 450
click at [133, 436] on h4 "Publish" at bounding box center [130, 433] width 55 height 19
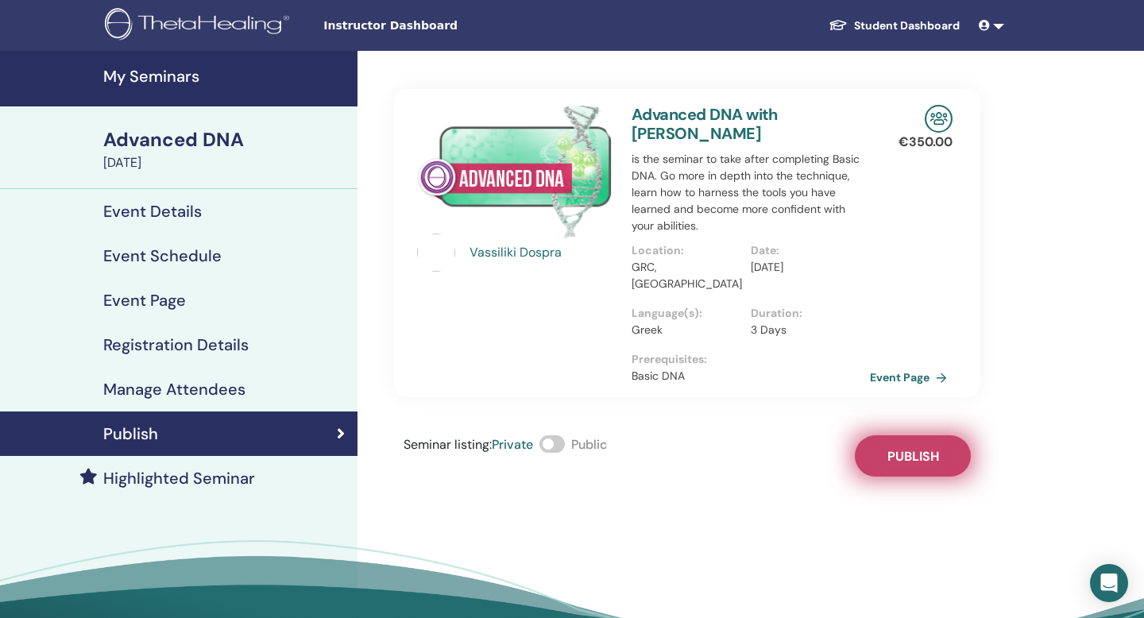
click at [924, 448] on span "Publish" at bounding box center [914, 456] width 52 height 17
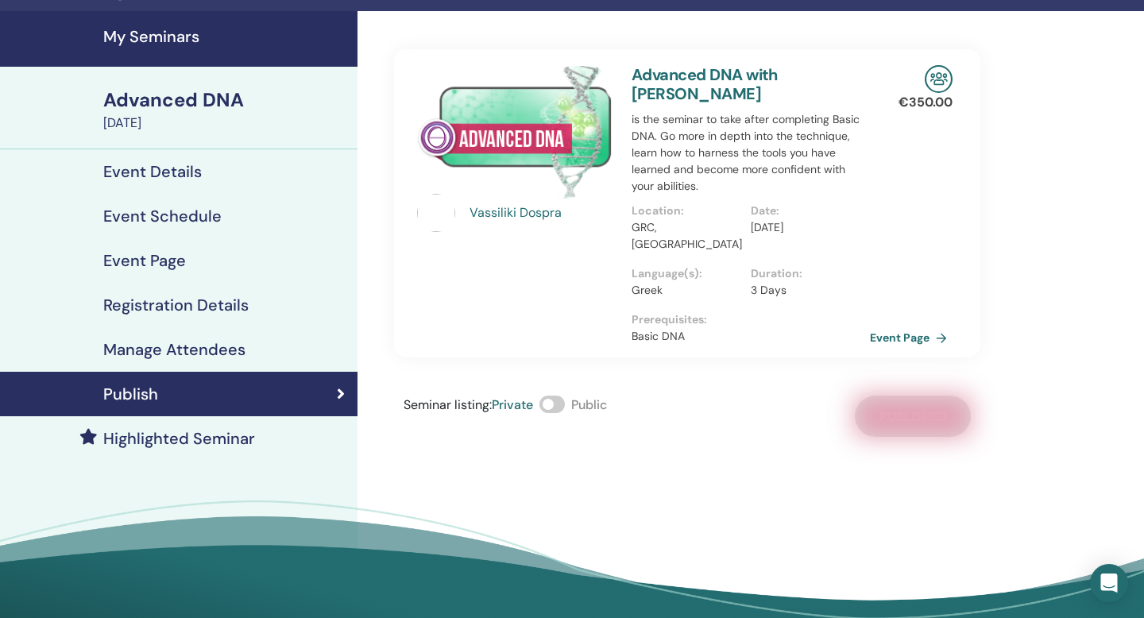
scroll to position [43, 0]
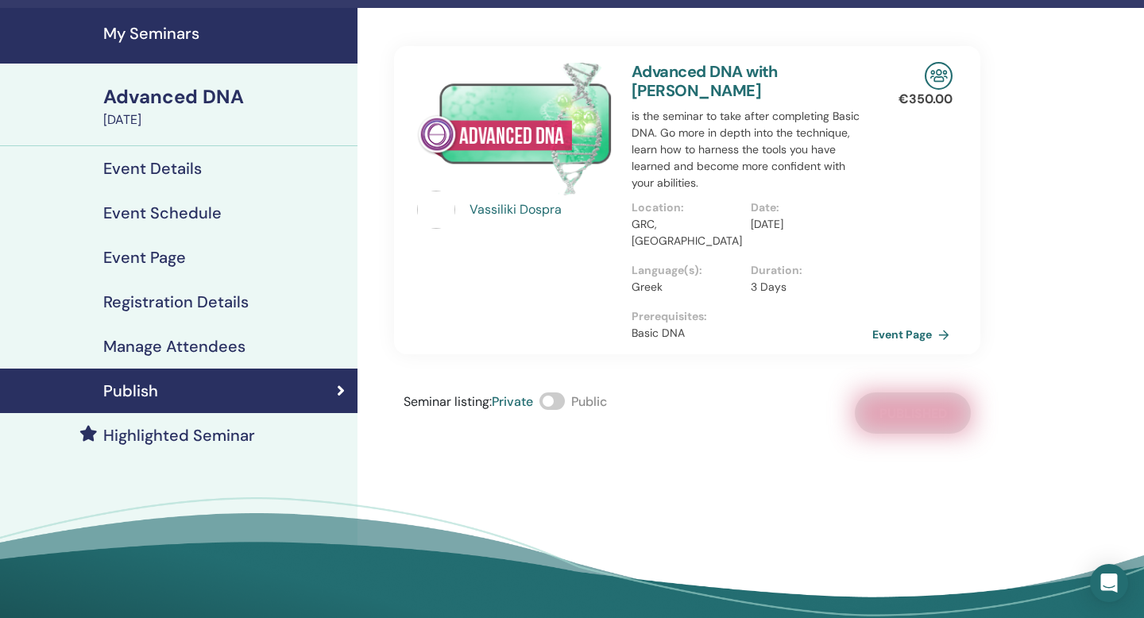
click at [930, 323] on link "Event Page" at bounding box center [913, 335] width 83 height 24
